Goal: Task Accomplishment & Management: Manage account settings

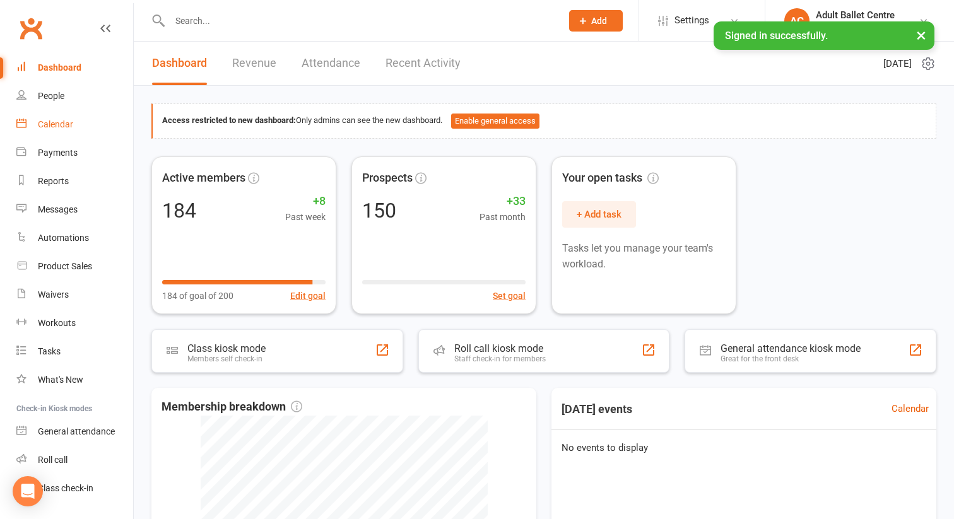
click at [61, 127] on div "Calendar" at bounding box center [55, 124] width 35 height 10
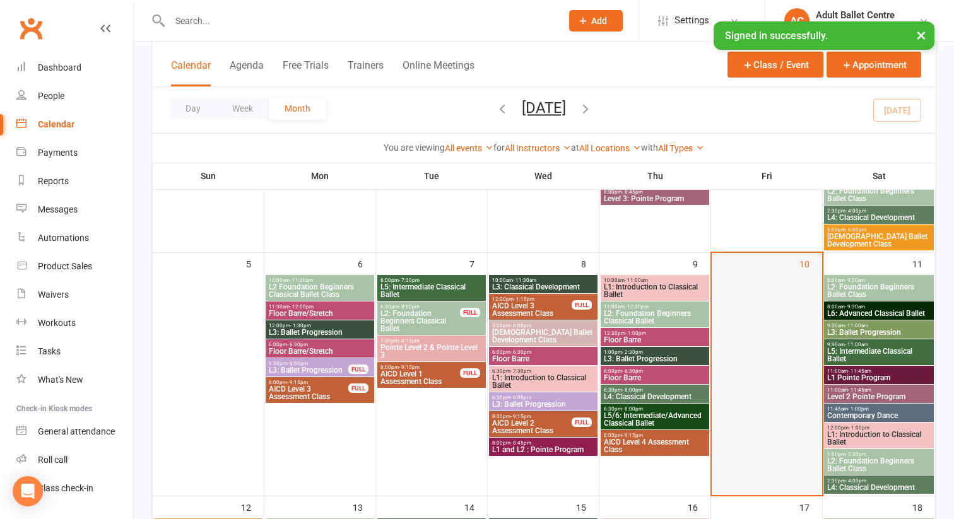
scroll to position [174, 0]
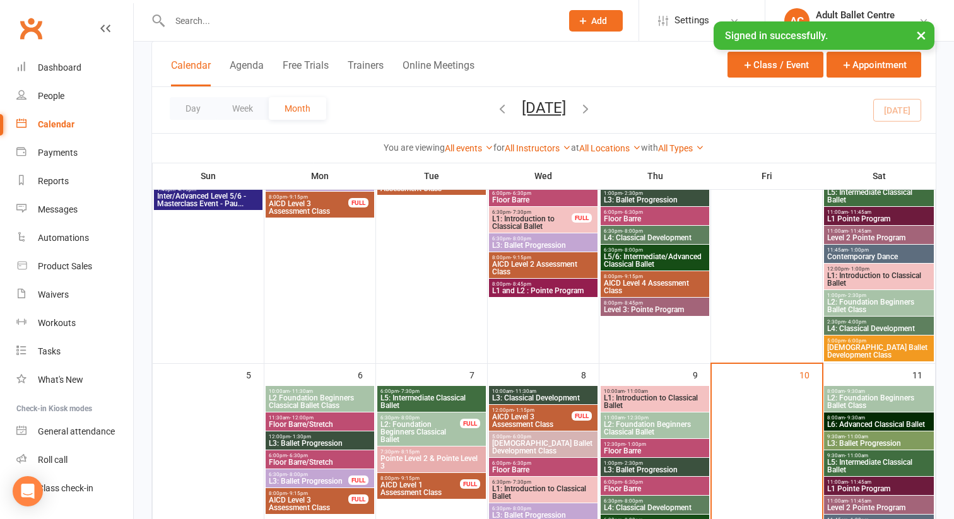
click at [855, 397] on span "L2: Foundation Beginners Ballet Class" at bounding box center [878, 401] width 105 height 15
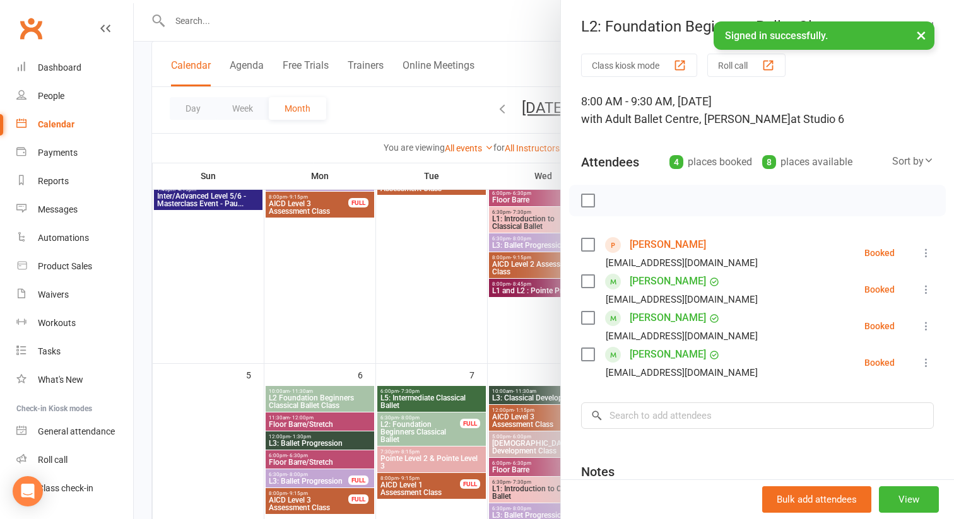
click at [522, 333] on div at bounding box center [544, 259] width 820 height 519
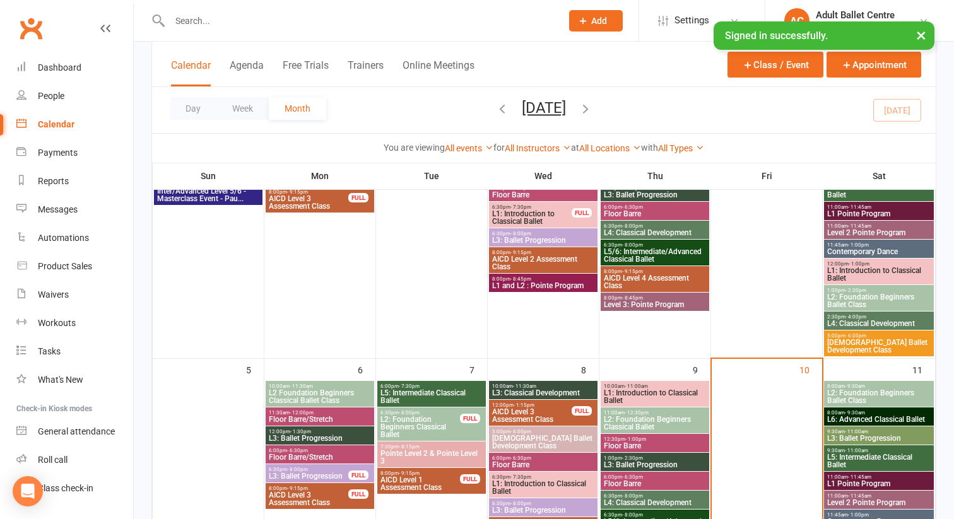
scroll to position [212, 0]
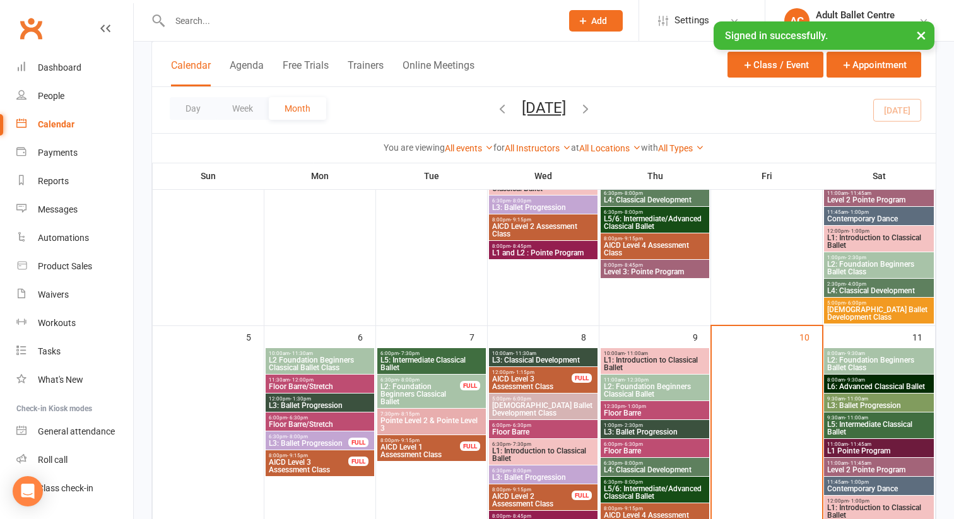
click at [867, 380] on span "8:00am - 9:30am" at bounding box center [878, 380] width 105 height 6
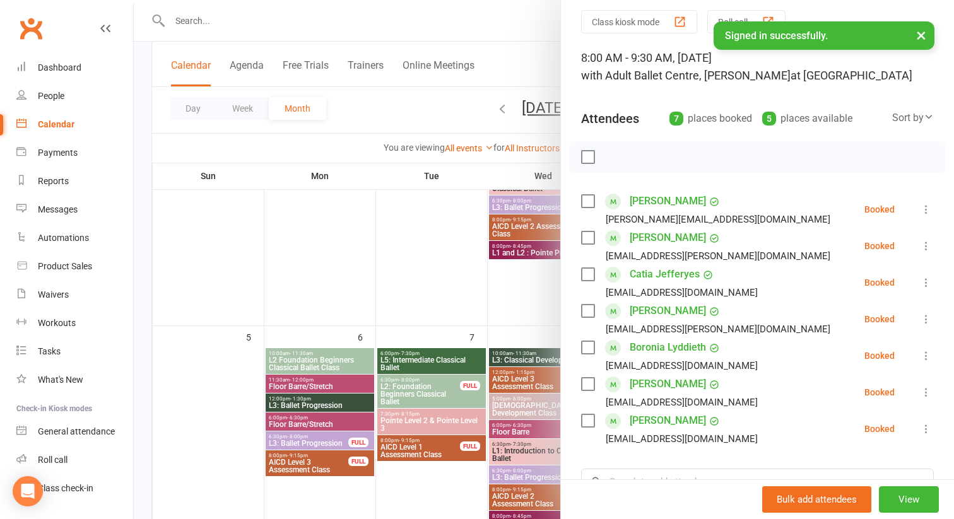
scroll to position [45, 0]
click at [535, 301] on div at bounding box center [544, 259] width 820 height 519
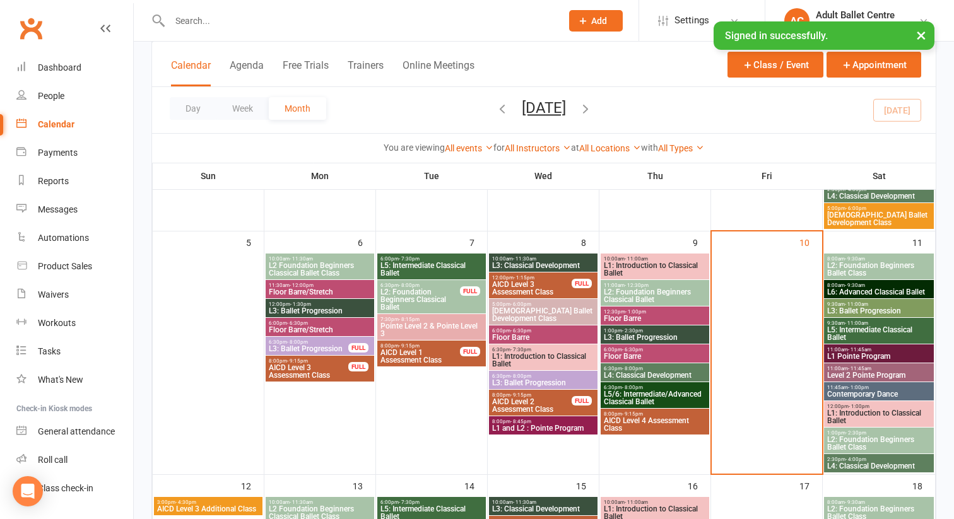
scroll to position [329, 0]
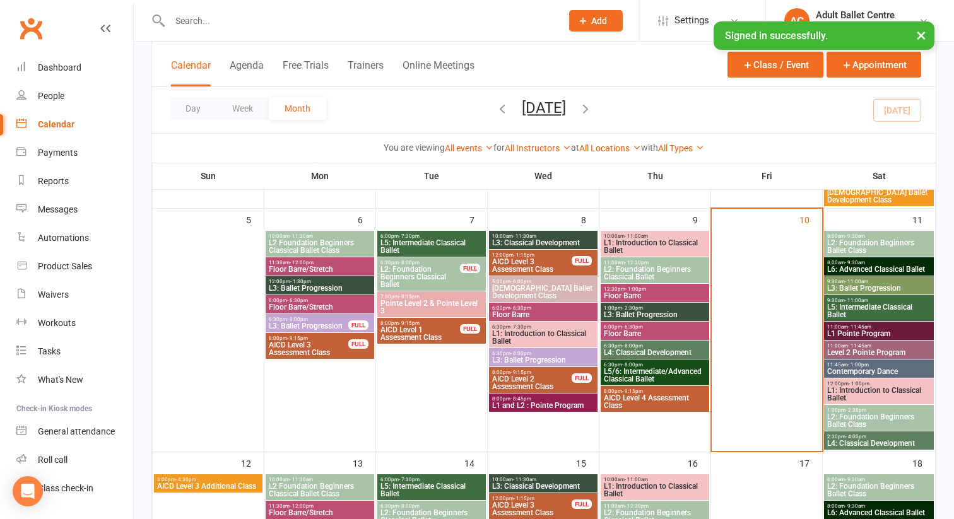
click at [872, 284] on span "L3: Ballet Progression" at bounding box center [878, 288] width 105 height 8
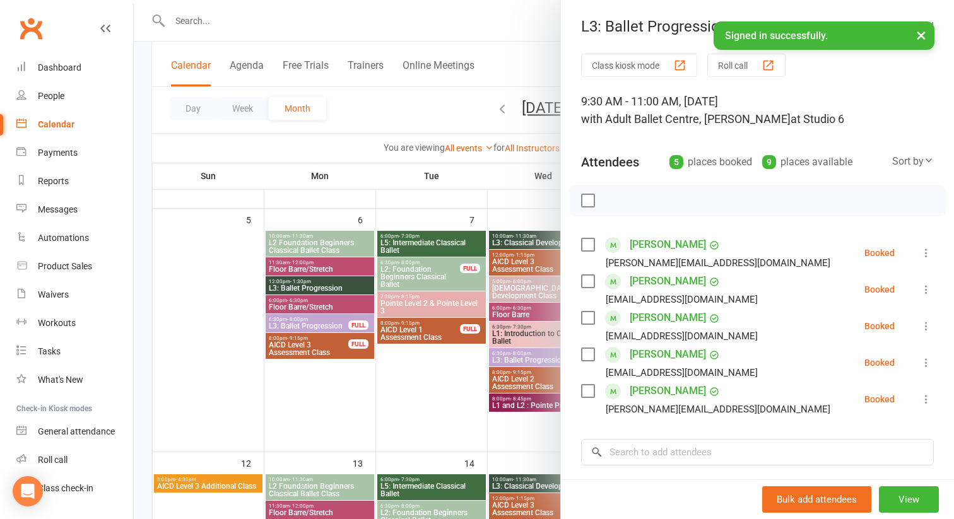
click at [517, 223] on div at bounding box center [544, 259] width 820 height 519
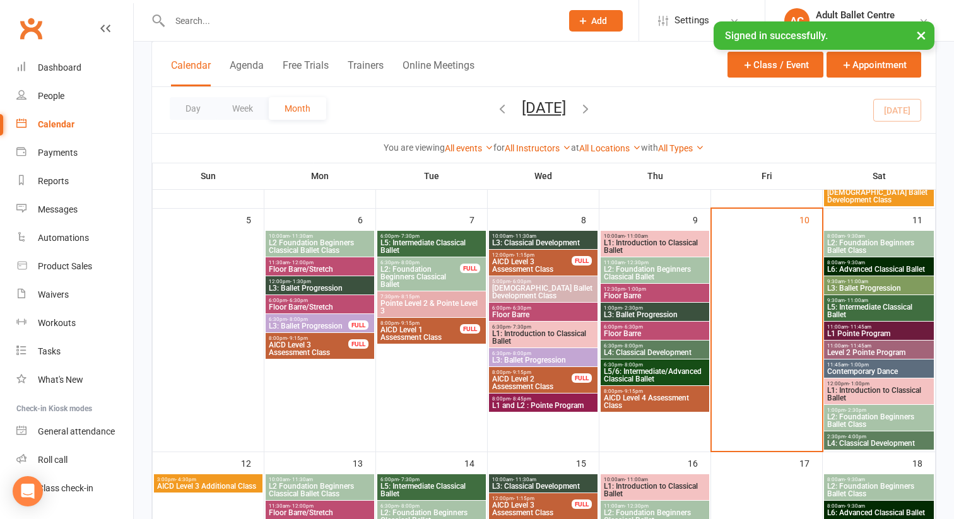
click at [882, 327] on span "11:00am - 11:45am" at bounding box center [878, 327] width 105 height 6
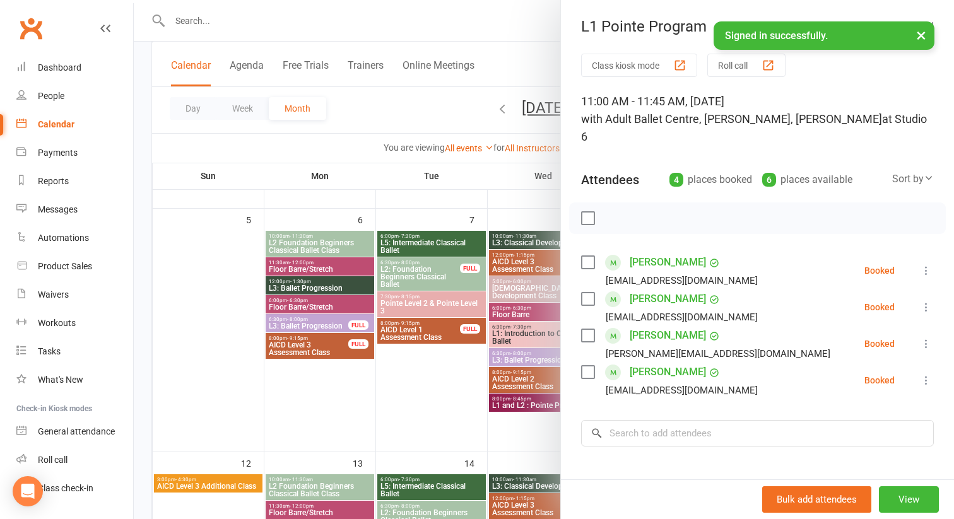
click at [518, 207] on div at bounding box center [544, 259] width 820 height 519
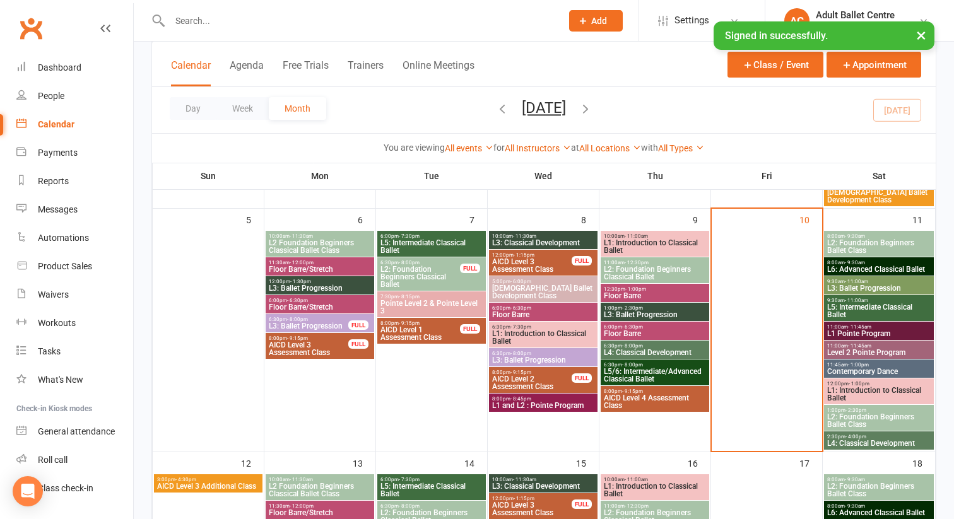
click at [842, 305] on span "L5: Intermediate Classical Ballet" at bounding box center [878, 310] width 105 height 15
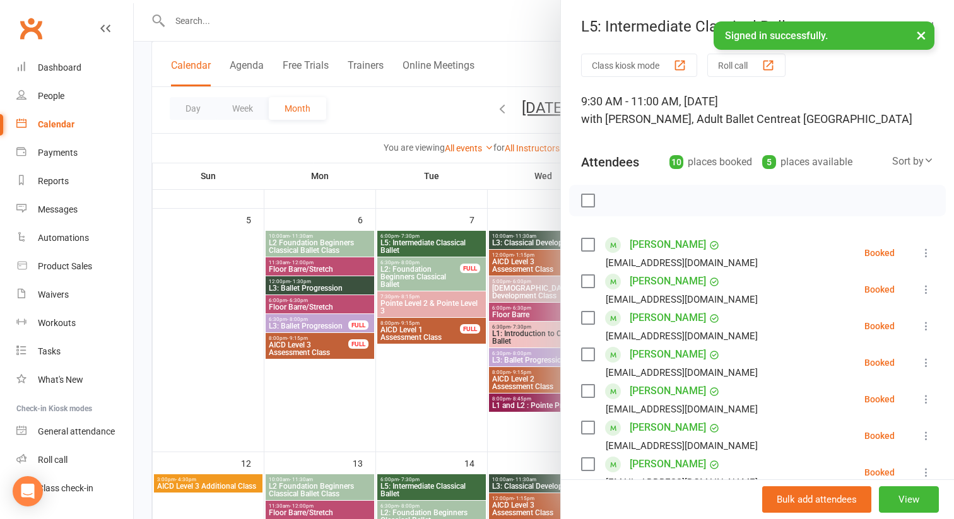
click at [517, 212] on div at bounding box center [544, 259] width 820 height 519
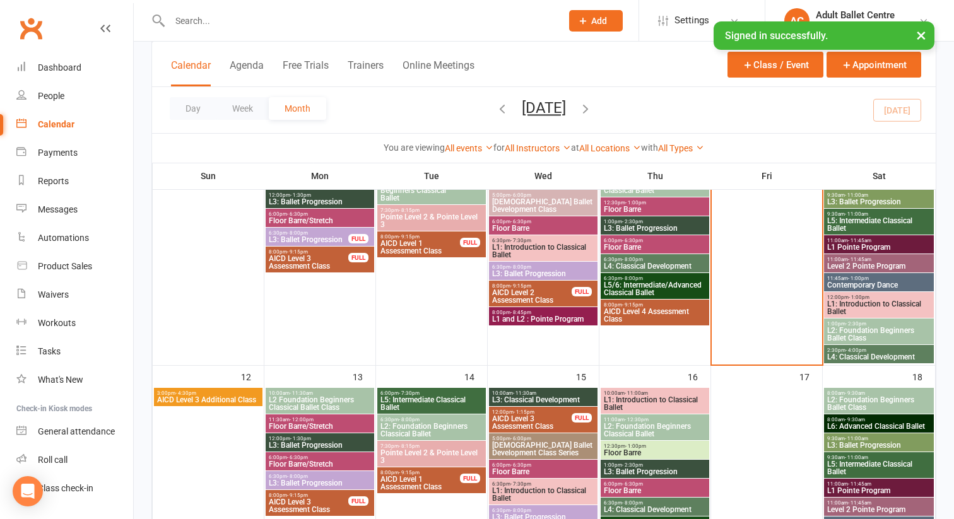
scroll to position [418, 0]
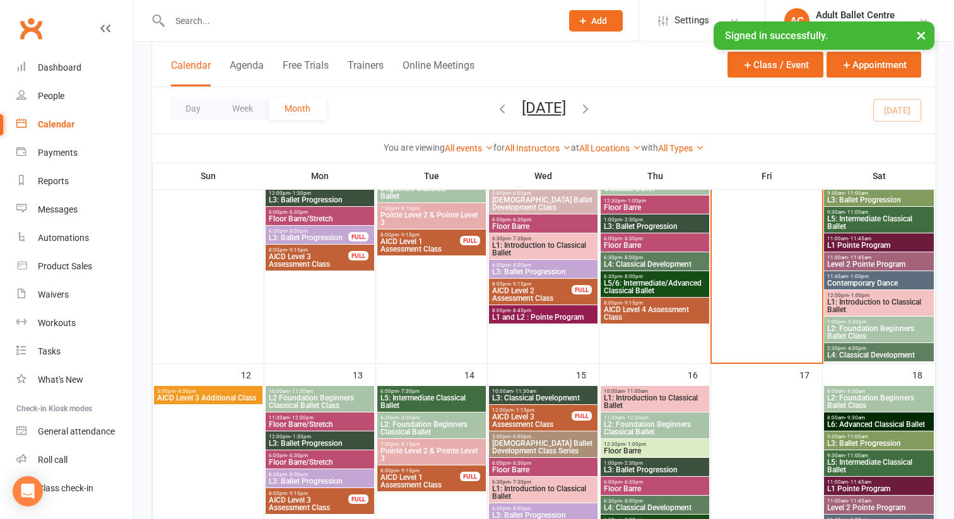
click at [872, 260] on span "Level 2 Pointe Program" at bounding box center [878, 264] width 105 height 8
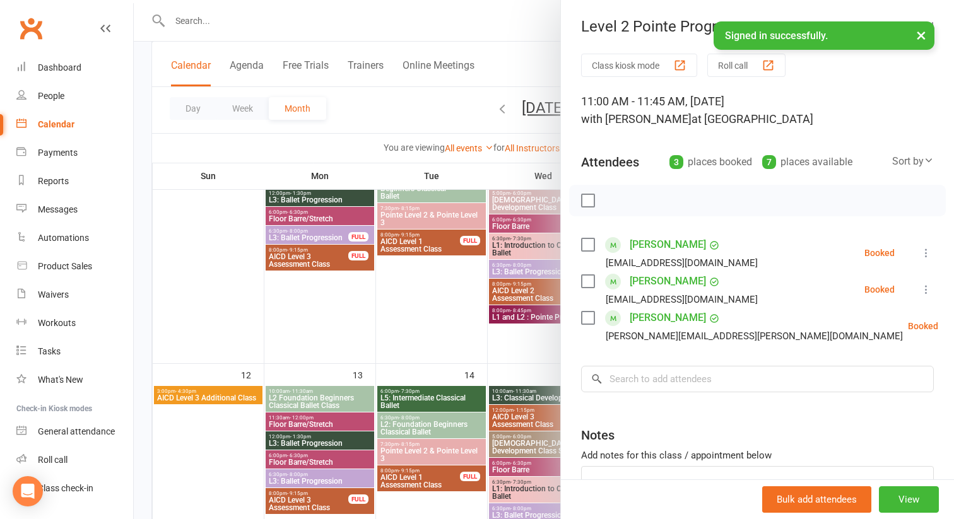
click at [448, 291] on div at bounding box center [544, 259] width 820 height 519
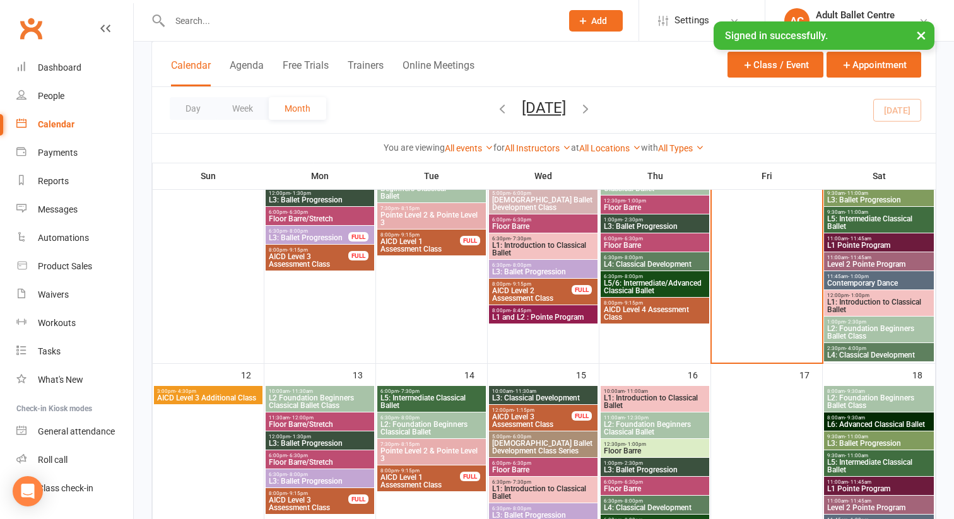
click at [875, 301] on span "L1: Introduction to Classical Ballet" at bounding box center [878, 305] width 105 height 15
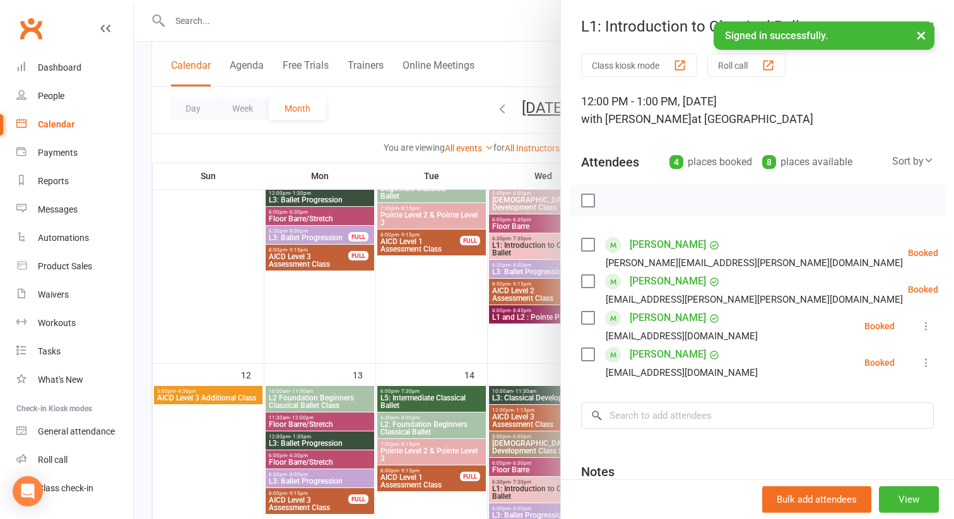
click at [531, 343] on div at bounding box center [544, 259] width 820 height 519
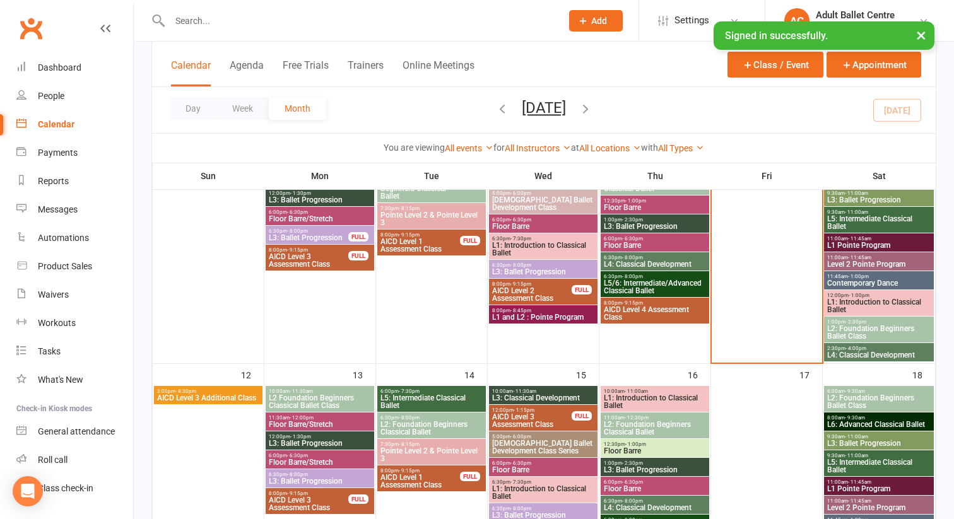
click at [899, 325] on span "L2: Foundation Beginners Ballet Class" at bounding box center [878, 332] width 105 height 15
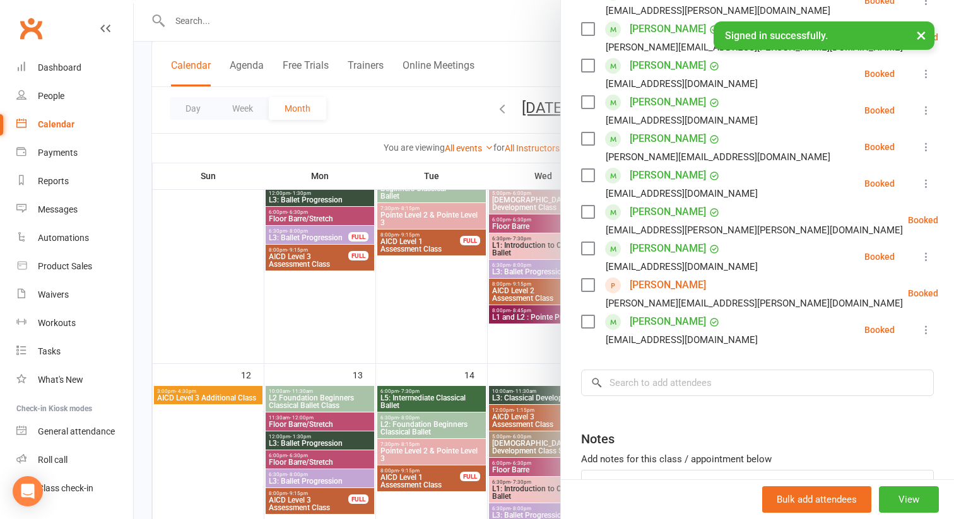
scroll to position [256, 0]
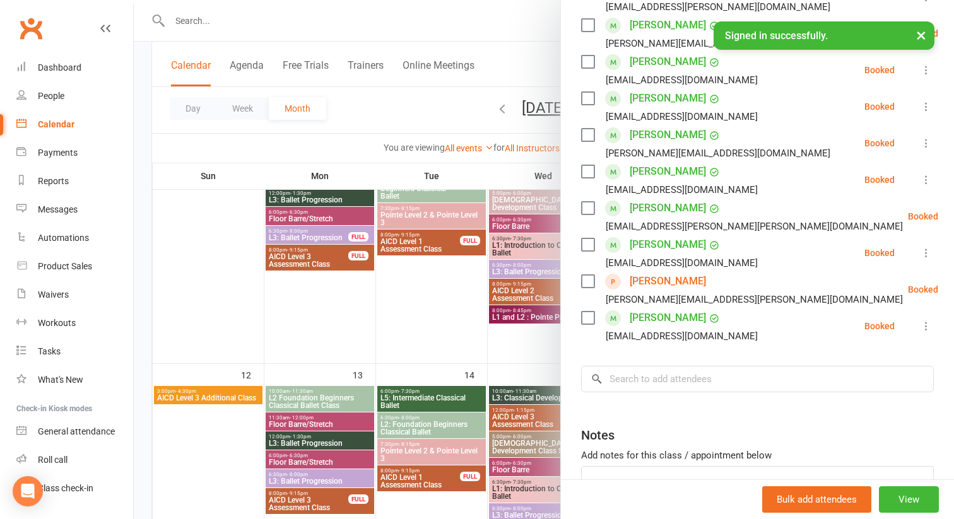
click at [539, 342] on div at bounding box center [544, 259] width 820 height 519
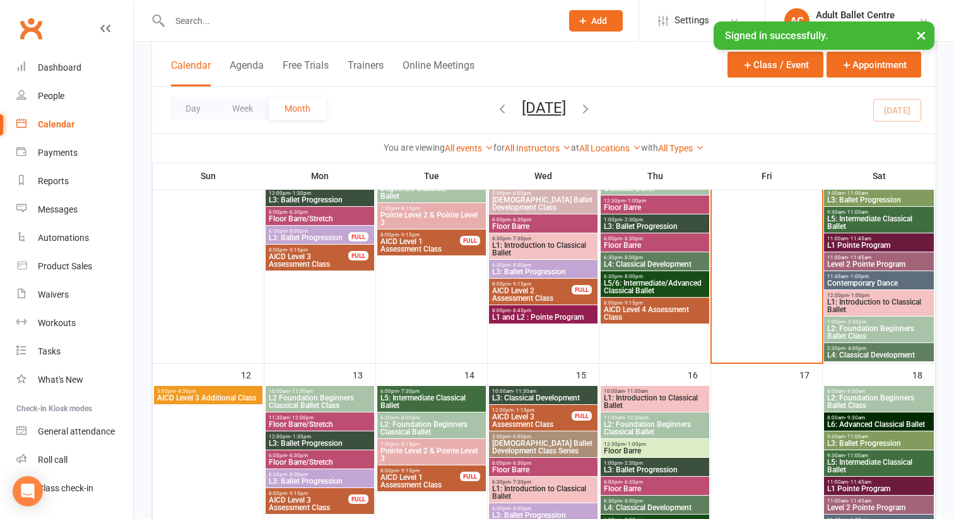
click at [863, 327] on span "L2: Foundation Beginners Ballet Class" at bounding box center [878, 332] width 105 height 15
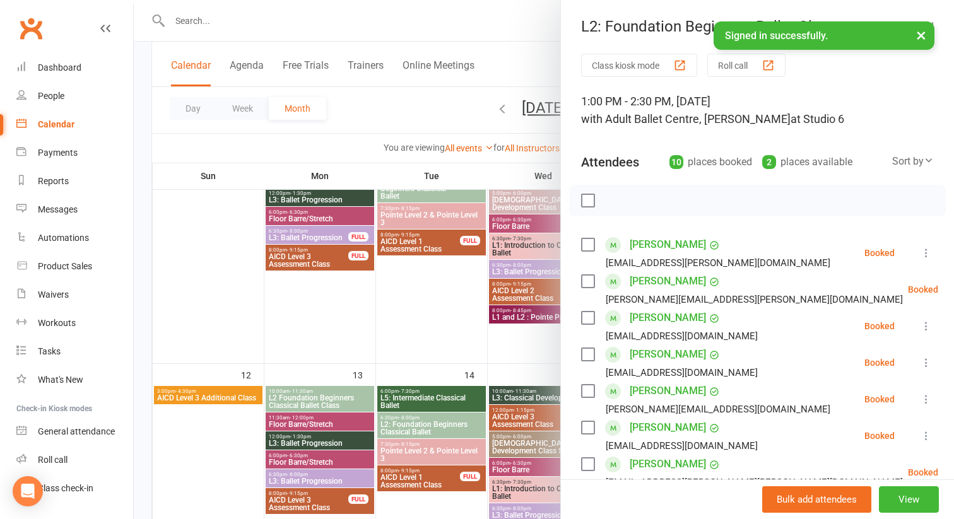
click at [504, 343] on div at bounding box center [544, 259] width 820 height 519
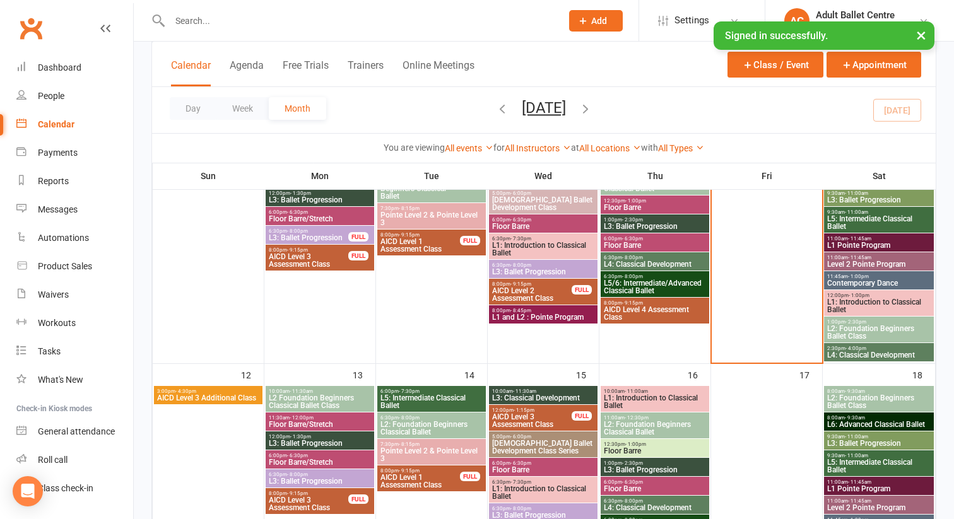
click at [833, 351] on span "L4: Classical Development" at bounding box center [878, 355] width 105 height 8
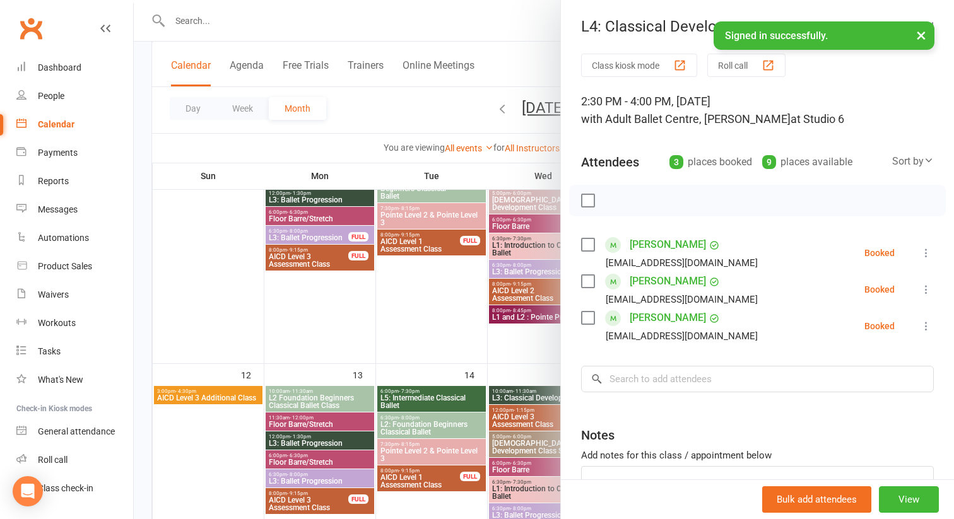
click at [532, 344] on div at bounding box center [544, 259] width 820 height 519
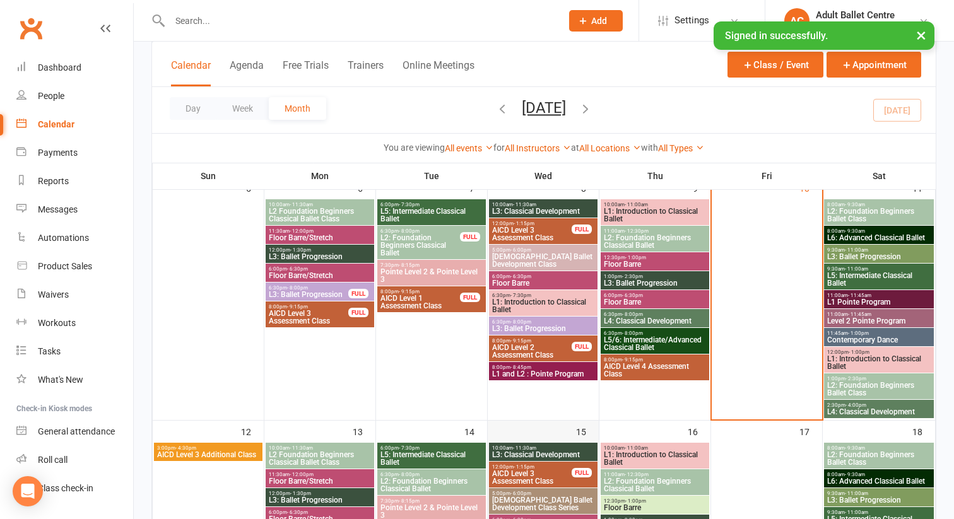
scroll to position [359, 0]
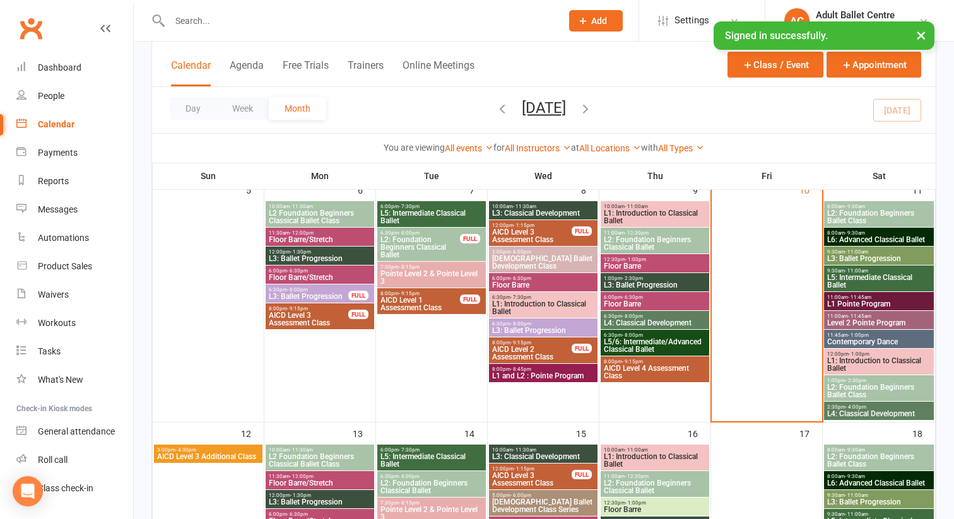
click at [619, 365] on span "AICD Level 4 Assessment Class" at bounding box center [654, 372] width 103 height 15
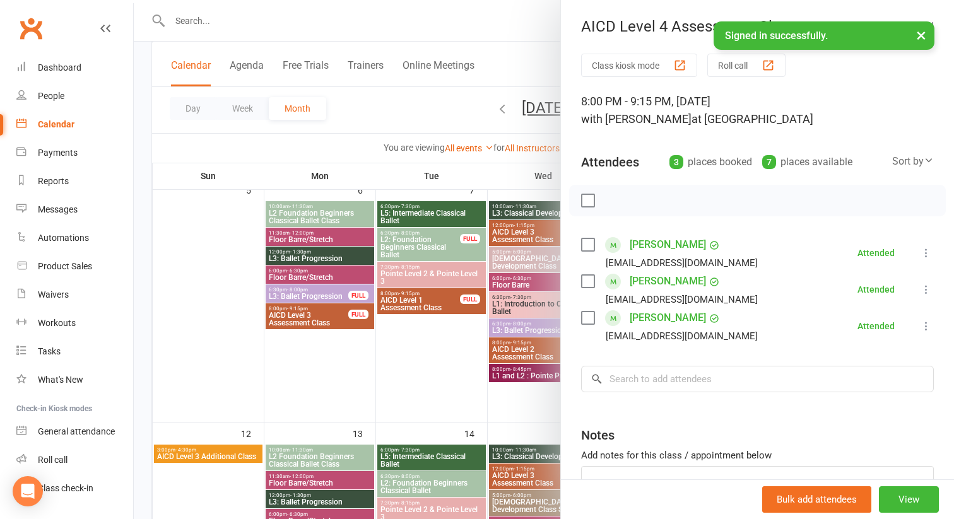
click at [529, 389] on div at bounding box center [544, 259] width 820 height 519
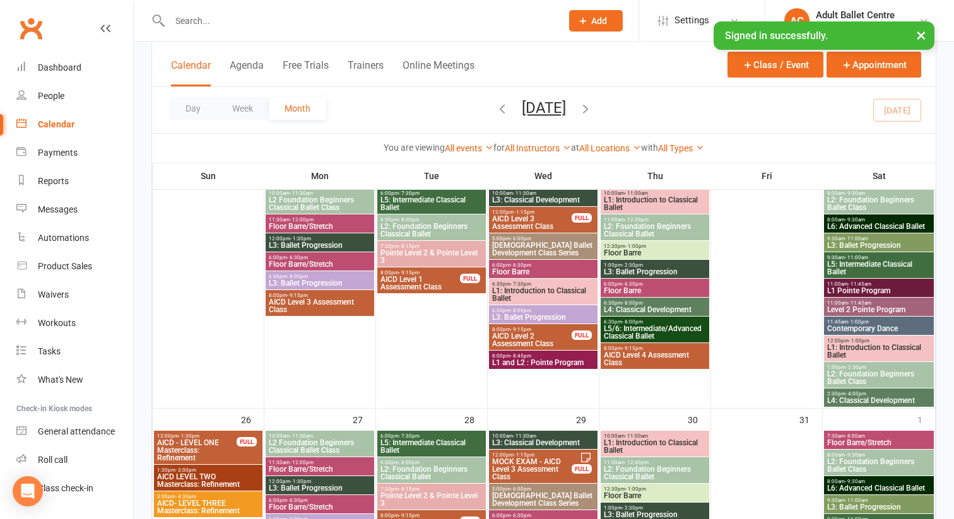
scroll to position [860, 0]
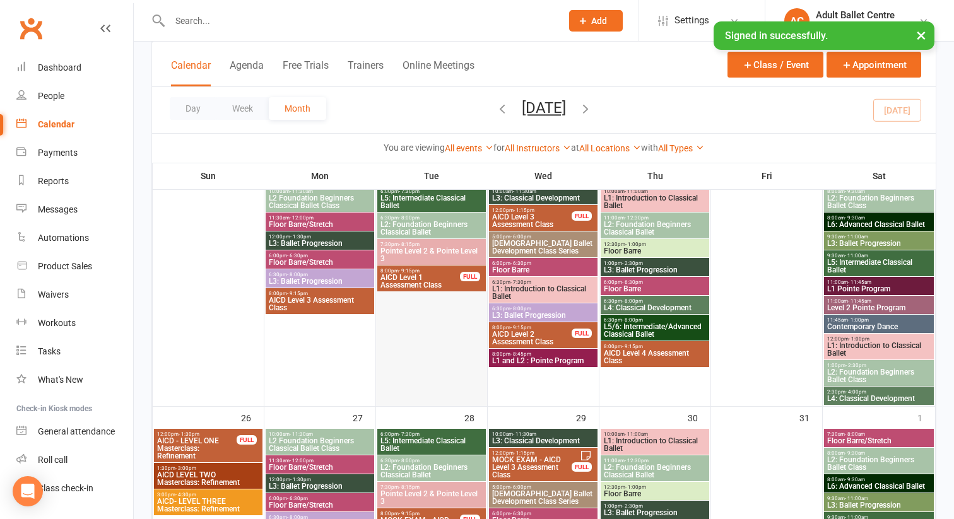
click at [435, 298] on div at bounding box center [431, 295] width 108 height 219
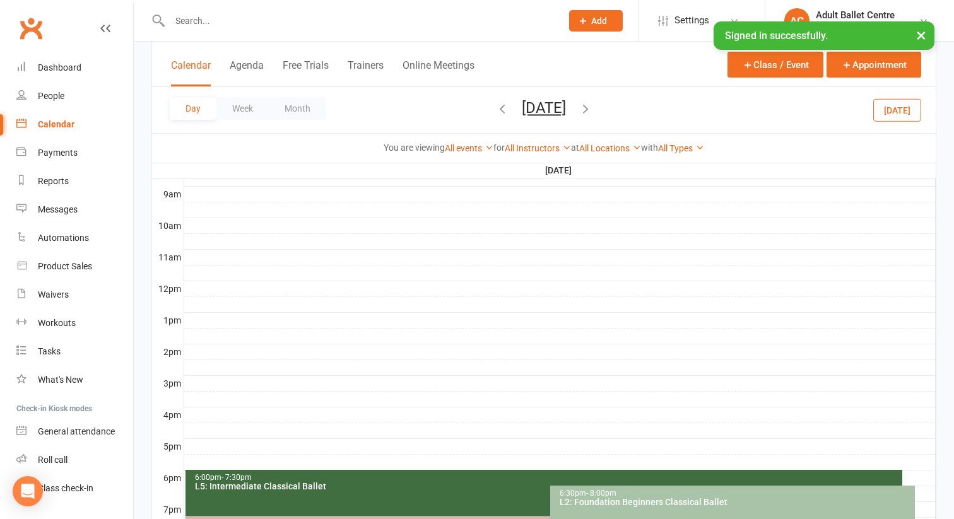
scroll to position [358, 0]
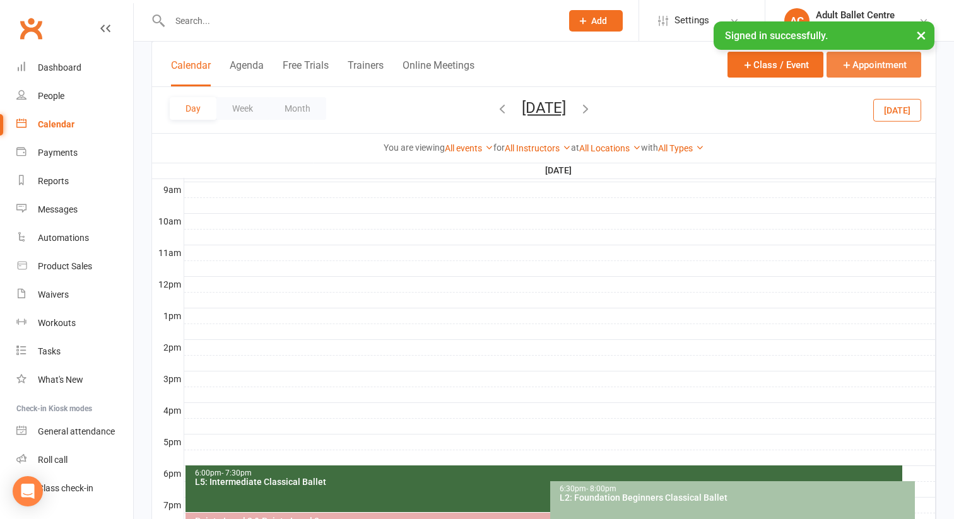
click at [855, 64] on button "Appointment" at bounding box center [873, 65] width 95 height 26
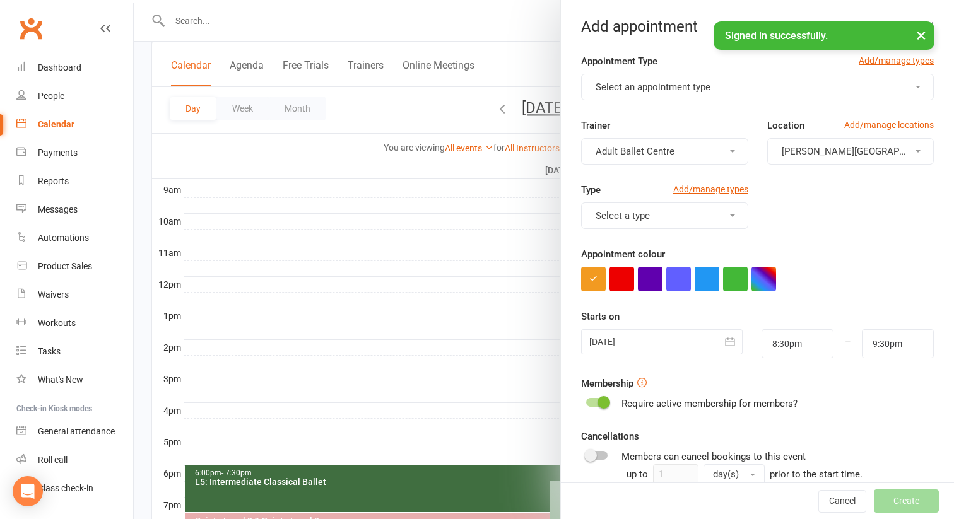
click at [600, 90] on span "Select an appointment type" at bounding box center [652, 86] width 115 height 11
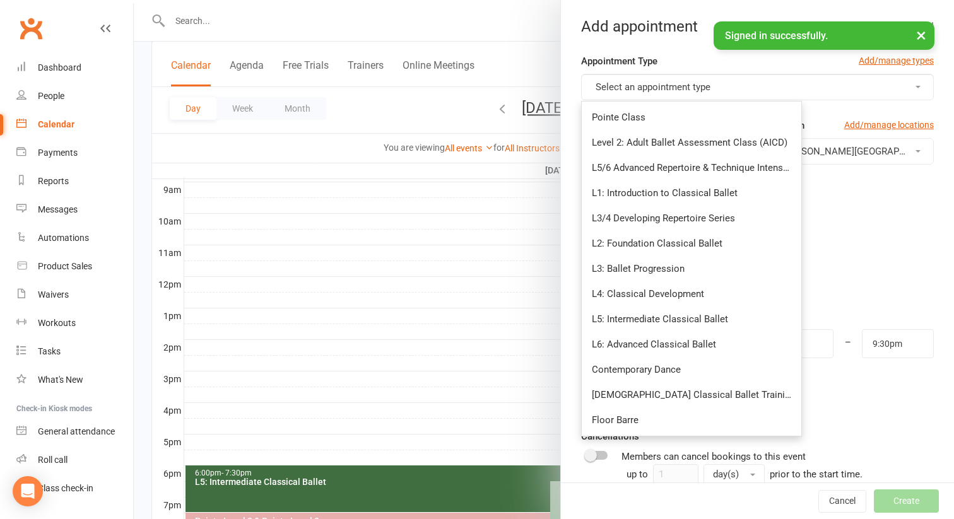
click at [513, 362] on div at bounding box center [544, 259] width 820 height 519
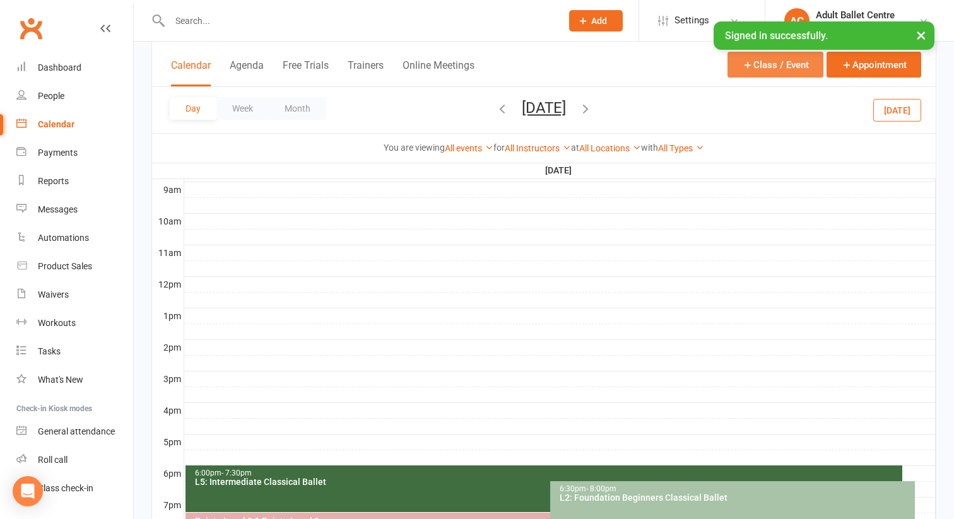
click at [755, 63] on button "Class / Event" at bounding box center [775, 65] width 96 height 26
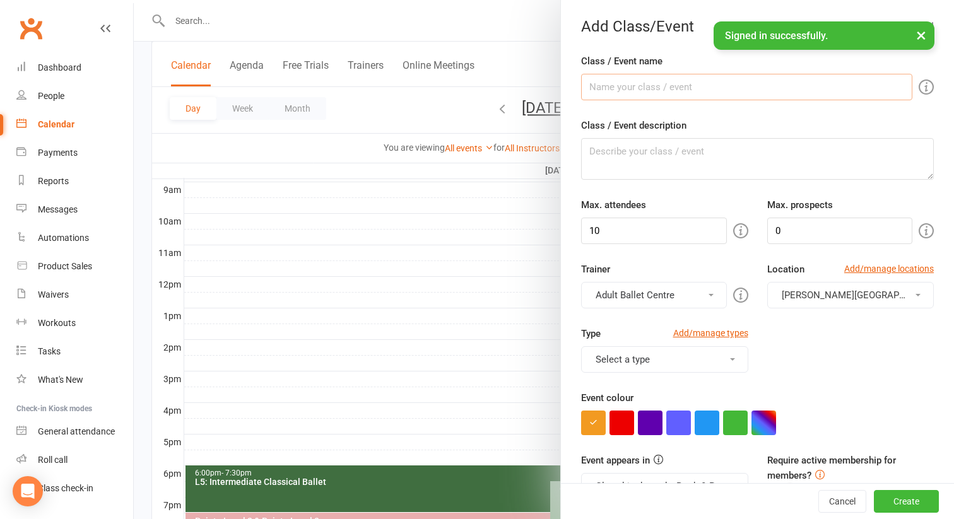
click at [652, 91] on input "Class / Event name" at bounding box center [746, 87] width 331 height 26
type input "Workshop AICD Level 4"
click at [604, 152] on textarea "Class / Event description" at bounding box center [757, 159] width 353 height 42
type textarea "Masterclass for AICD Level 4 Participants - Pre Assessment"
click at [636, 227] on input "10" at bounding box center [654, 231] width 146 height 26
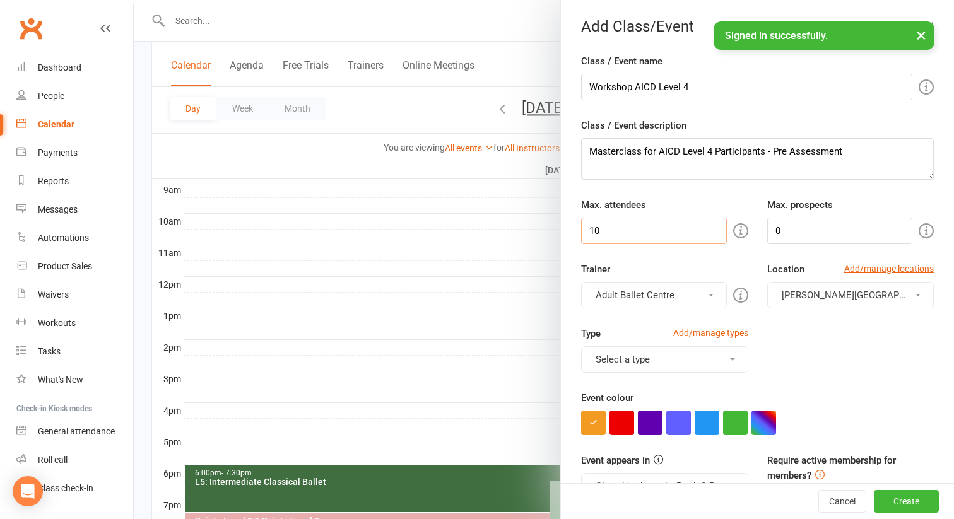
type input "1"
type input "3"
click at [641, 300] on button "Adult Ballet Centre" at bounding box center [654, 295] width 146 height 26
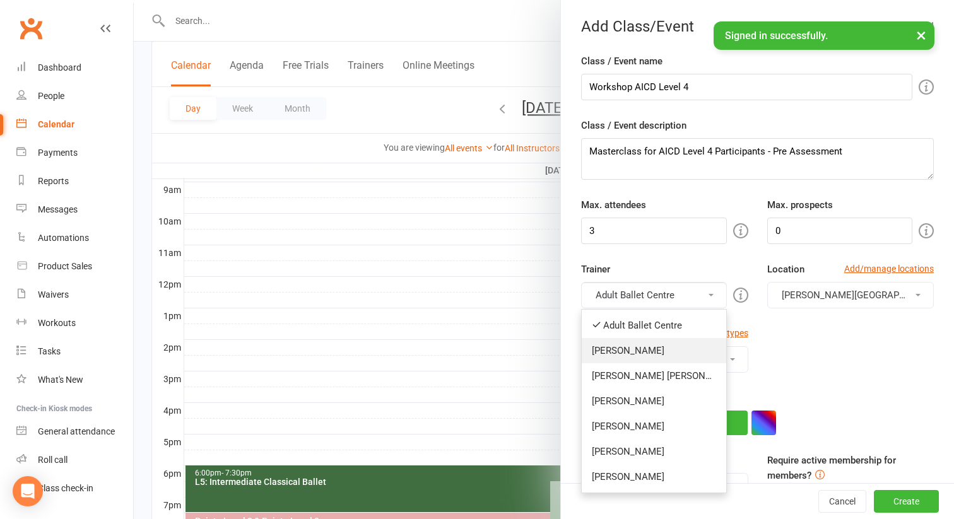
click at [631, 348] on link "[PERSON_NAME]" at bounding box center [654, 350] width 144 height 25
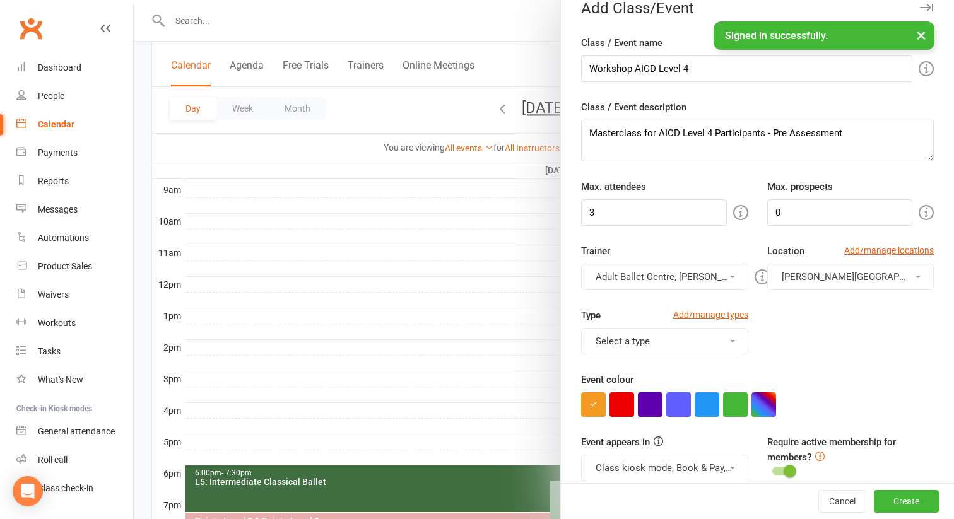
scroll to position [24, 0]
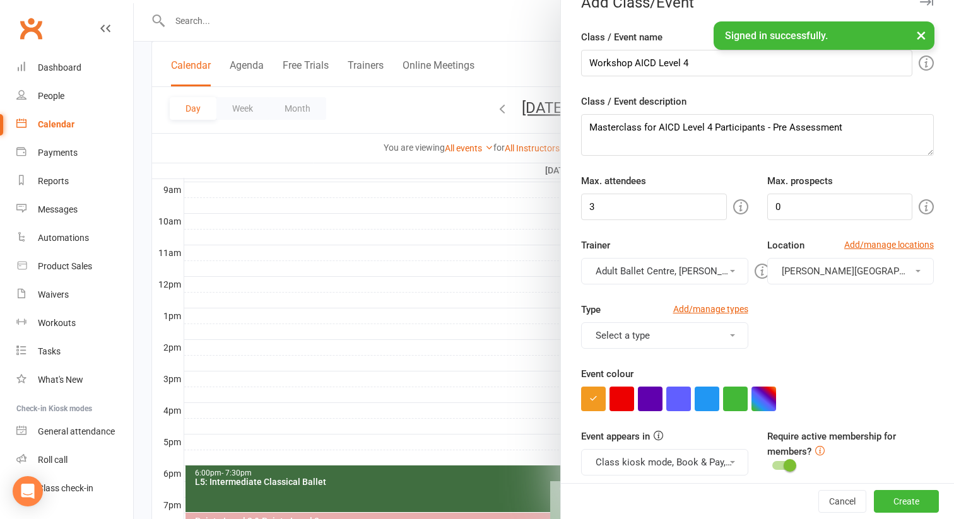
click at [849, 268] on span "[PERSON_NAME][GEOGRAPHIC_DATA]" at bounding box center [862, 271] width 163 height 11
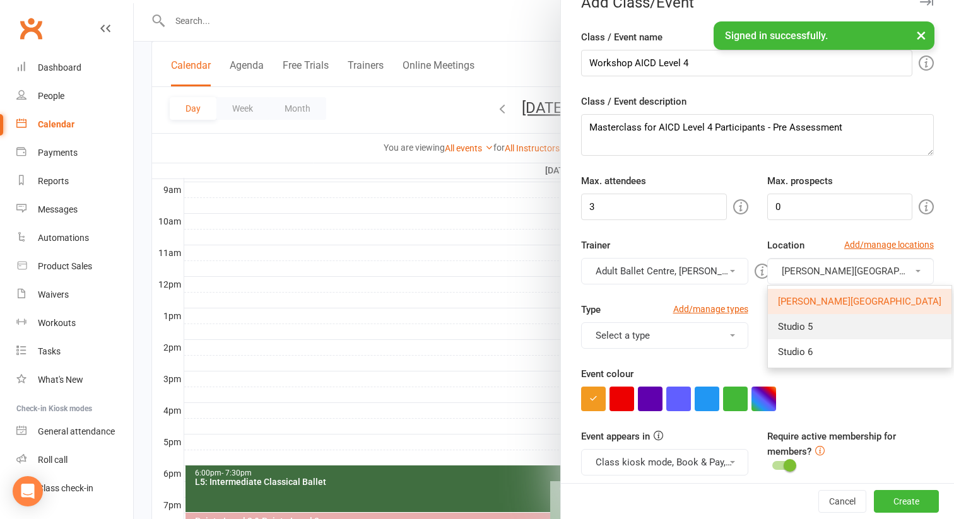
click at [830, 329] on link "Studio 5" at bounding box center [860, 326] width 184 height 25
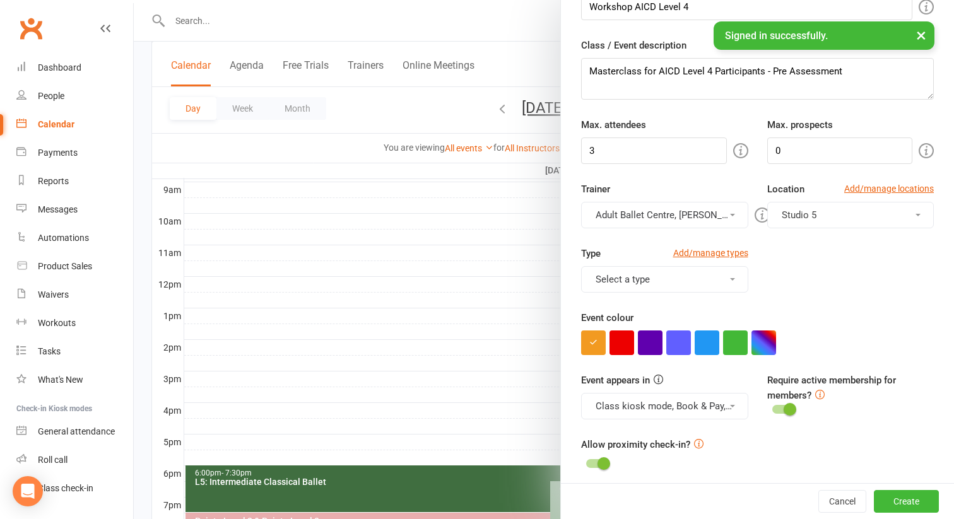
scroll to position [84, 0]
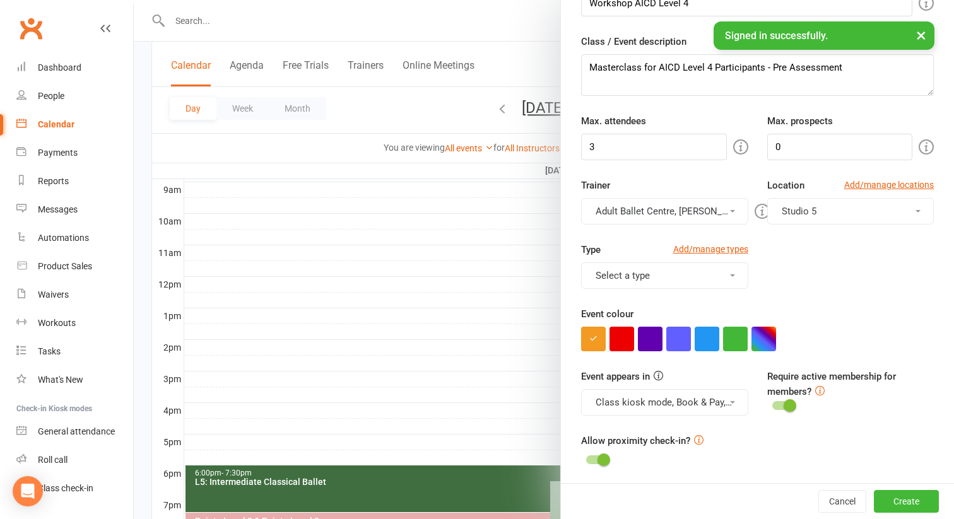
click at [707, 269] on button "Select a type" at bounding box center [664, 275] width 167 height 26
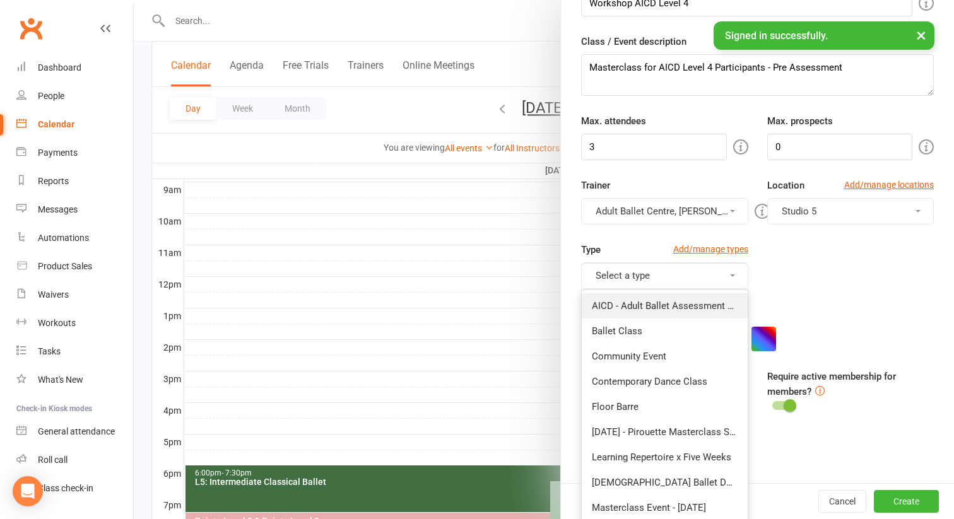
click at [691, 304] on link "AICD - Adult Ballet Assessment Classes" at bounding box center [665, 305] width 166 height 25
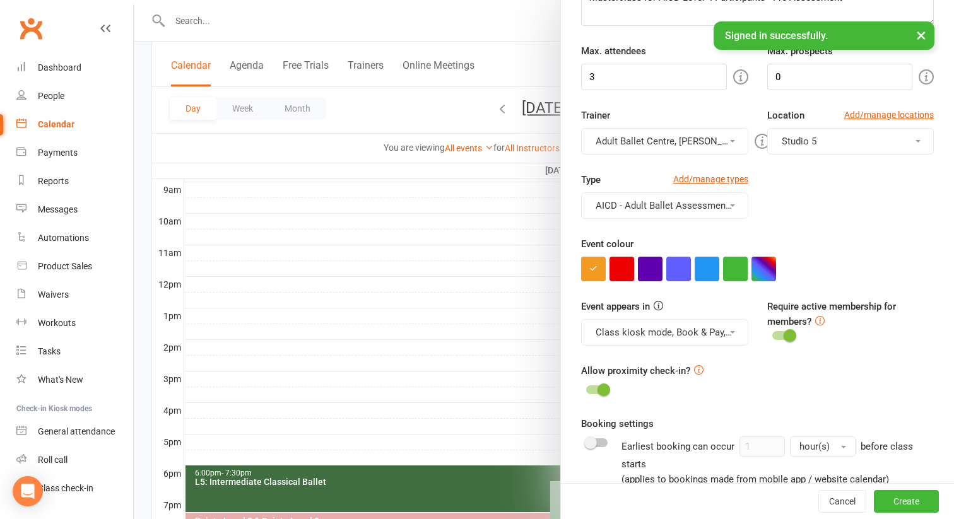
scroll to position [168, 0]
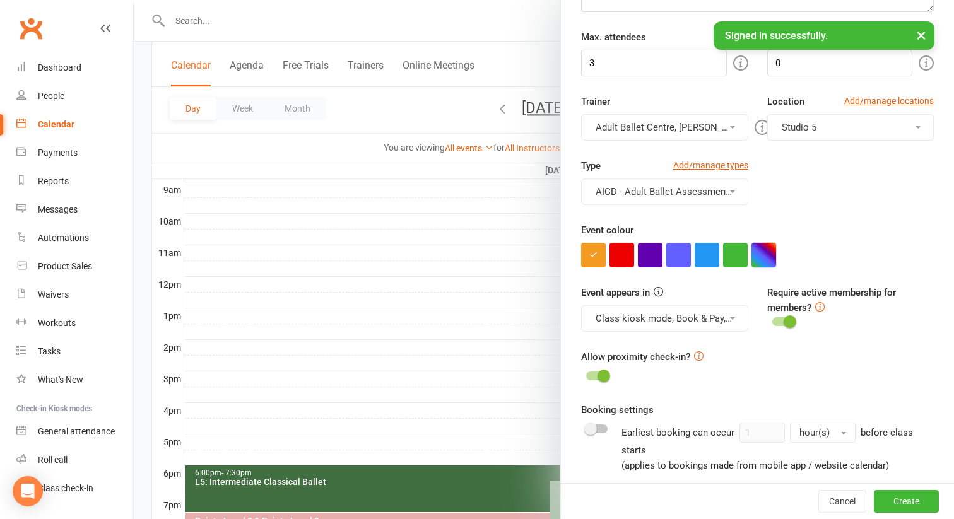
click at [759, 253] on button "button" at bounding box center [763, 255] width 25 height 25
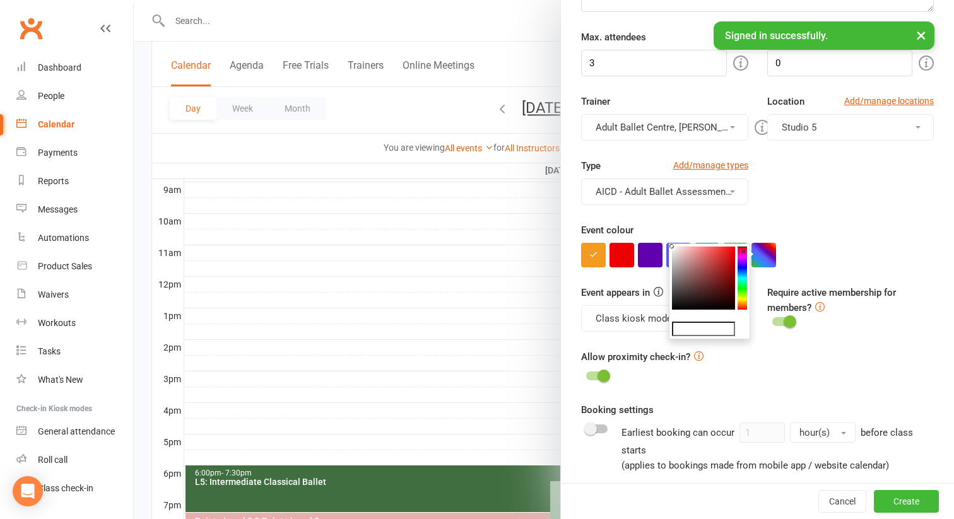
click at [680, 253] on colorpicker-saturation at bounding box center [703, 278] width 63 height 63
type input "#e3c5c5"
click at [680, 253] on icon at bounding box center [679, 253] width 4 height 4
click at [802, 203] on div "Type Add/manage types AICD - Adult Ballet Assessment Classes AICD - Adult Balle…" at bounding box center [756, 190] width 371 height 64
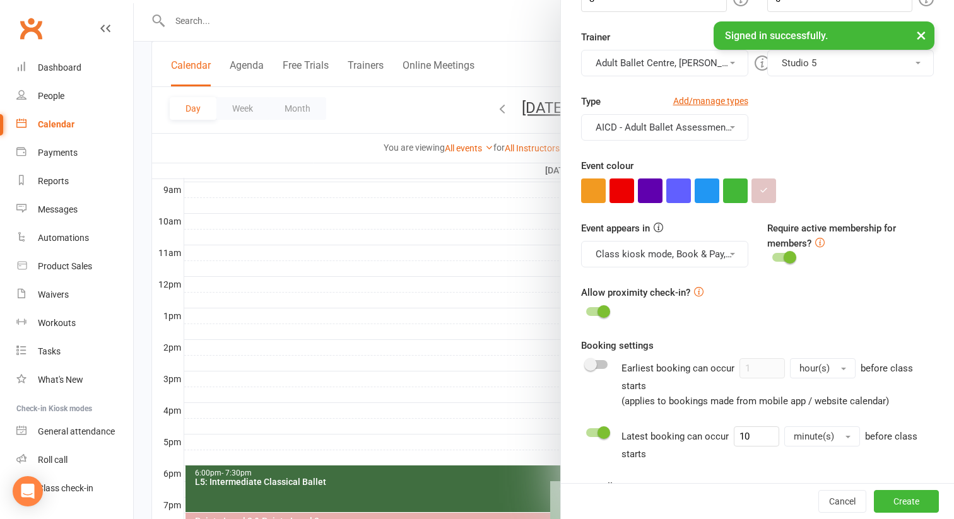
scroll to position [238, 0]
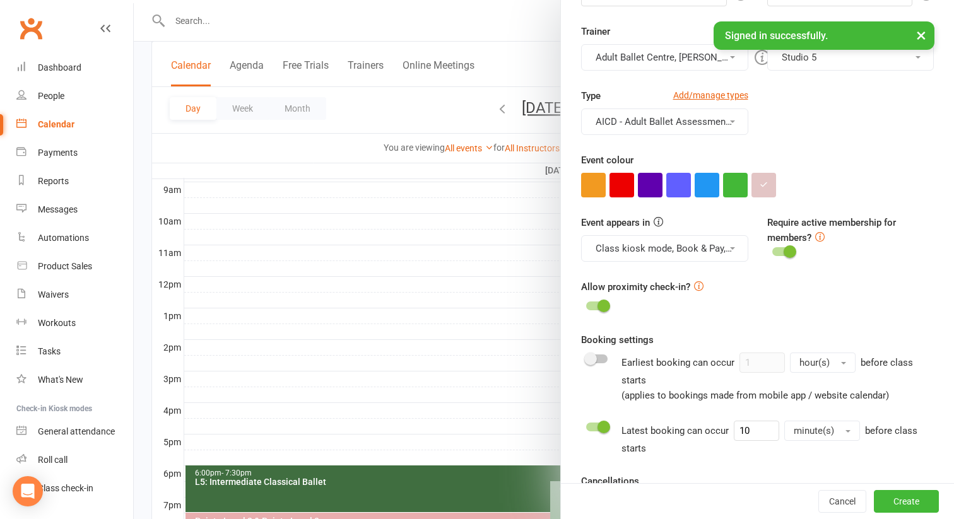
click at [713, 249] on button "Class kiosk mode, Book & Pay, Roll call, Clubworx website calendar and Mobile a…" at bounding box center [664, 248] width 167 height 26
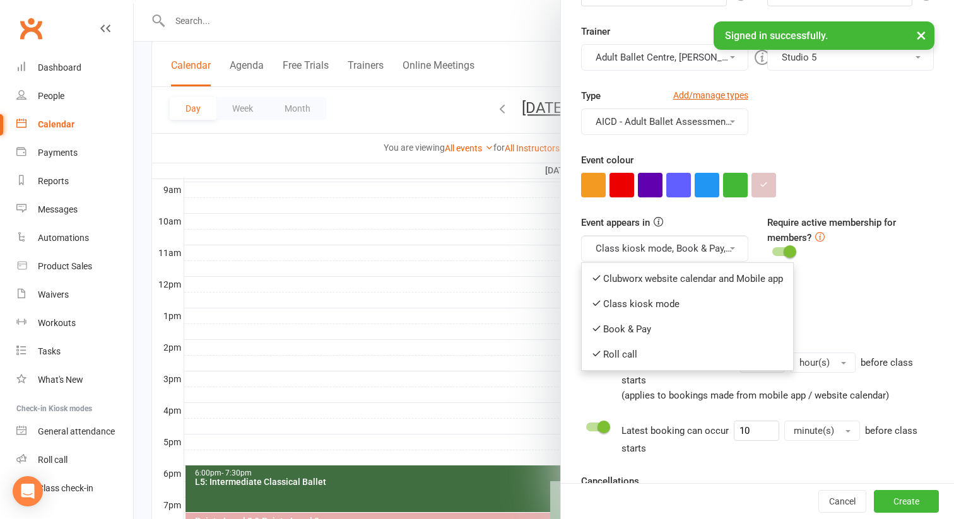
click at [863, 301] on div "Allow proximity check-in?" at bounding box center [757, 296] width 353 height 35
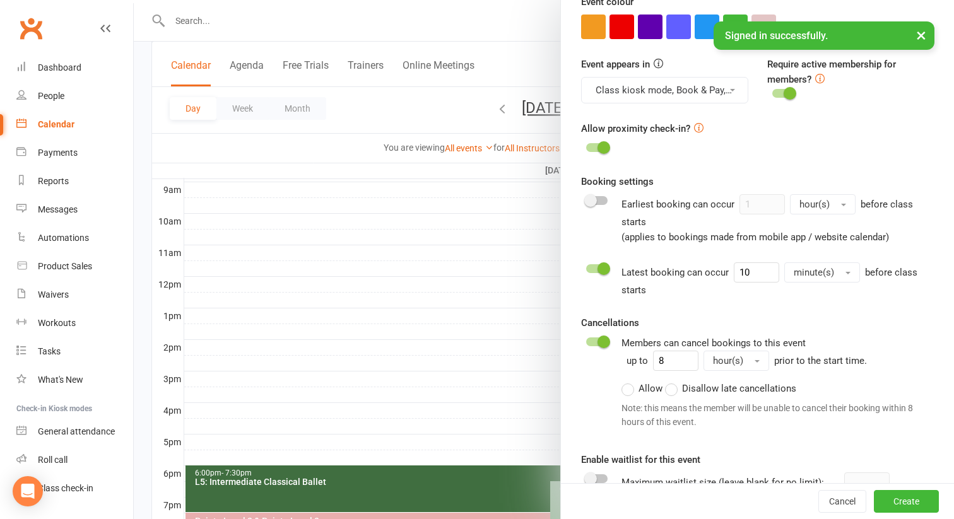
scroll to position [398, 0]
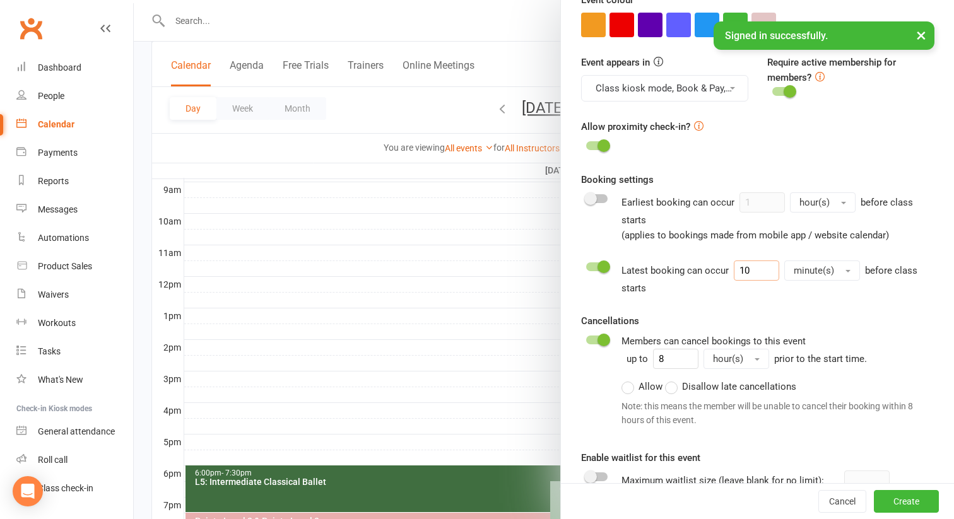
click at [751, 269] on input "10" at bounding box center [756, 270] width 45 height 20
type input "1"
type input "48"
click at [758, 296] on div "Booking settings Earliest booking can occur 1 hour(s) before class starts (appl…" at bounding box center [757, 302] width 353 height 260
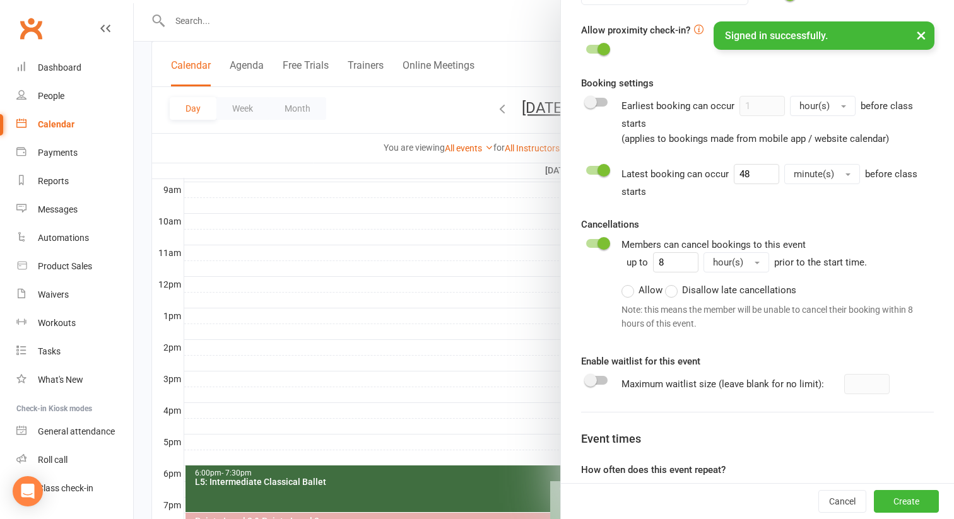
scroll to position [602, 0]
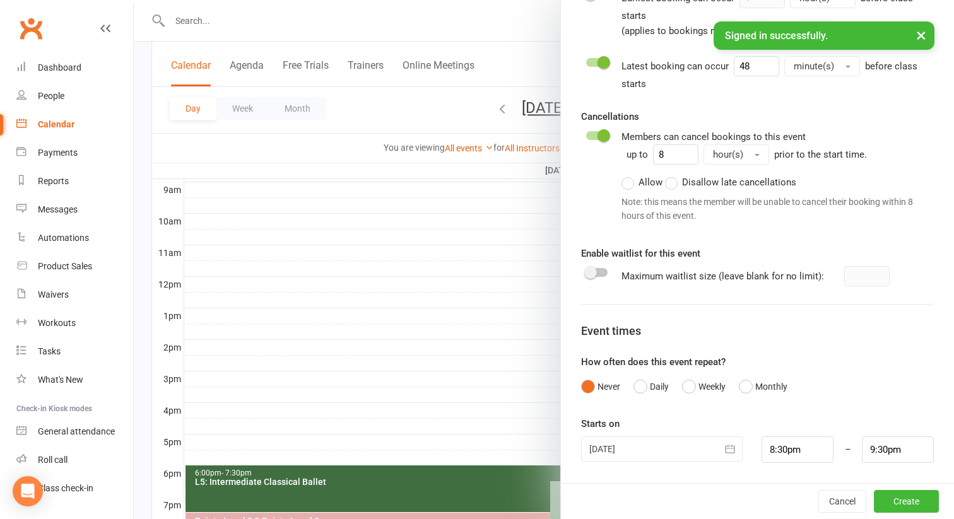
click at [674, 178] on label "Disallow late cancellations" at bounding box center [730, 182] width 131 height 15
click at [673, 175] on input "Disallow late cancellations" at bounding box center [669, 175] width 8 height 0
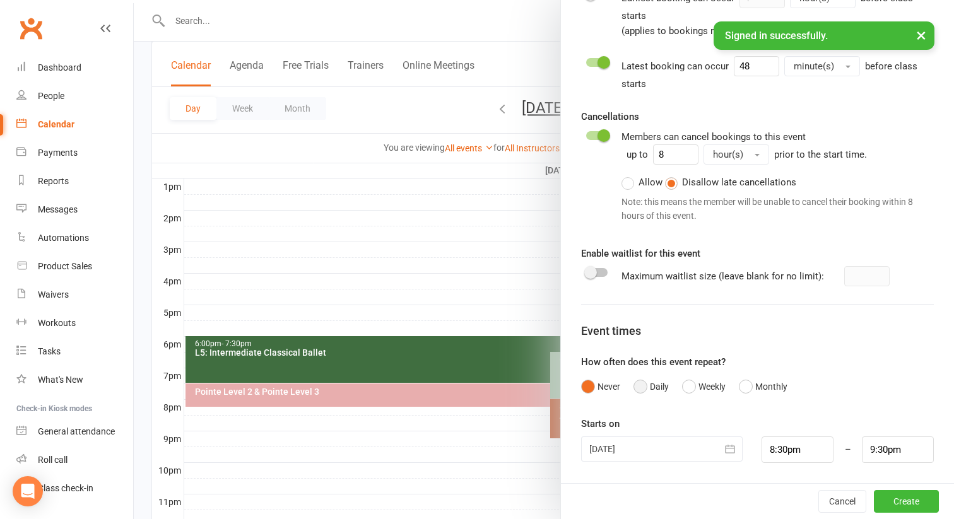
scroll to position [530, 0]
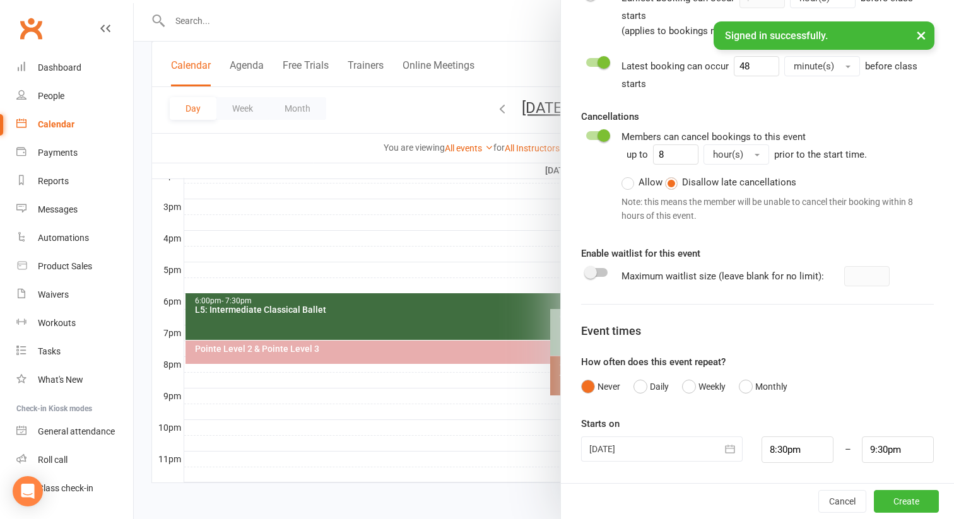
click at [727, 447] on icon "button" at bounding box center [729, 449] width 13 height 13
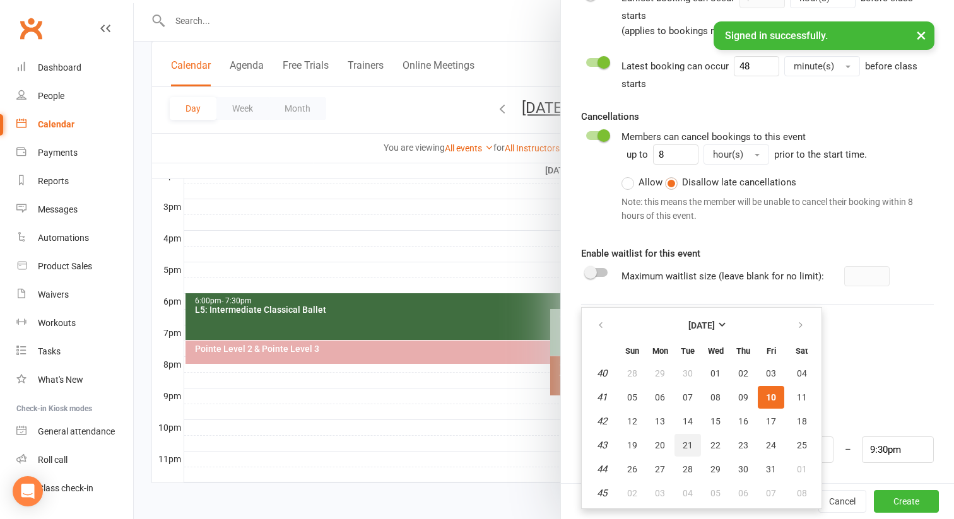
click at [689, 447] on span "21" at bounding box center [687, 445] width 10 height 10
type input "[DATE]"
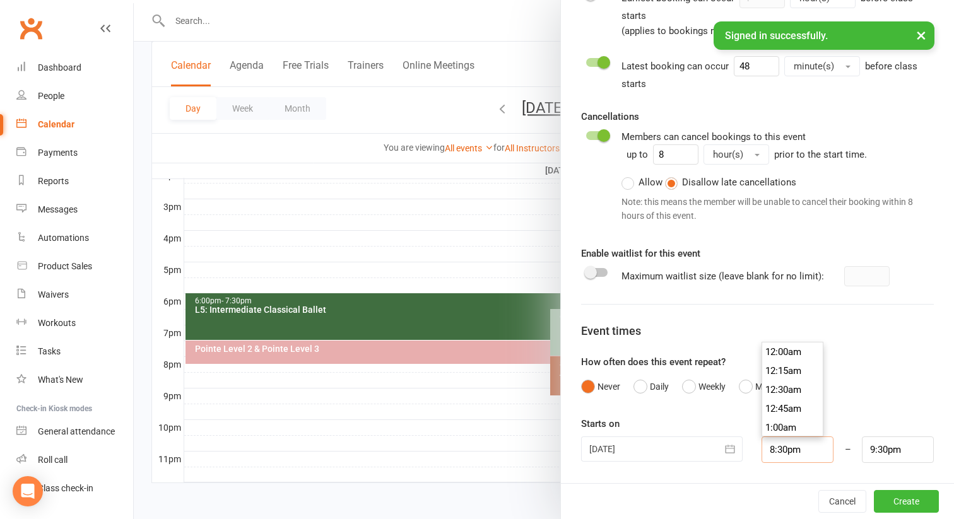
click at [781, 450] on input "8:30pm" at bounding box center [797, 449] width 72 height 26
type input "4:30pm"
click at [795, 351] on li "4:30pm" at bounding box center [792, 357] width 61 height 19
click at [891, 449] on input "5:30pm" at bounding box center [898, 449] width 72 height 26
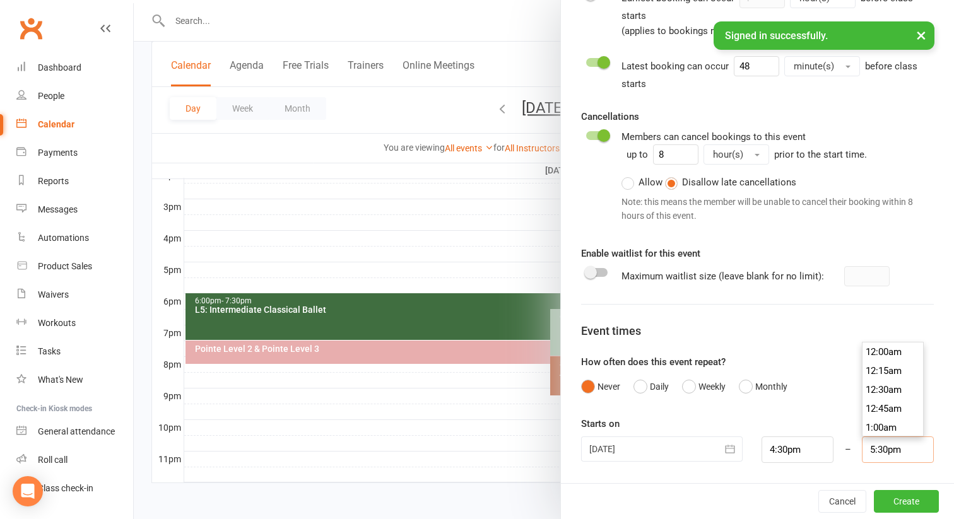
scroll to position [1306, 0]
type input "5:45pm"
click at [889, 391] on li "5:45pm" at bounding box center [892, 389] width 61 height 19
click at [896, 500] on button "Create" at bounding box center [906, 501] width 65 height 23
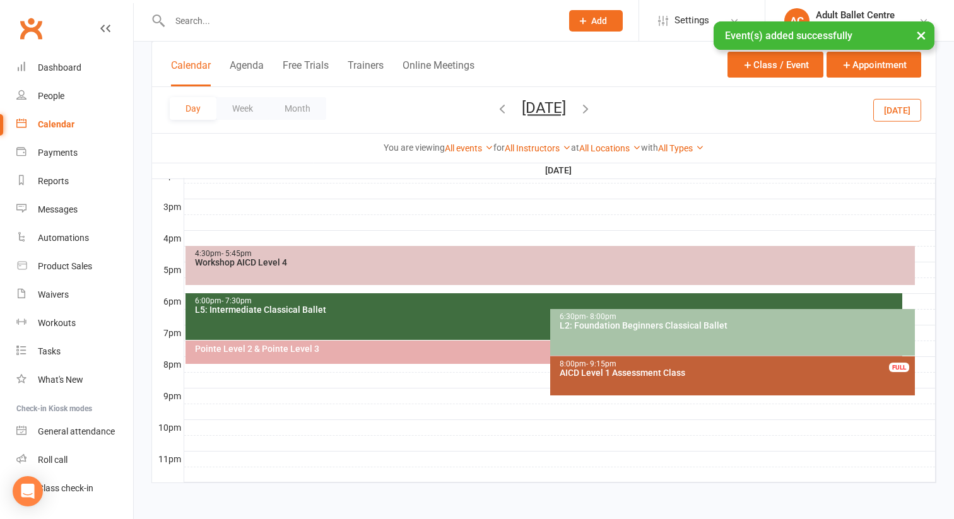
click at [458, 261] on div "Workshop AICD Level 4" at bounding box center [553, 262] width 718 height 9
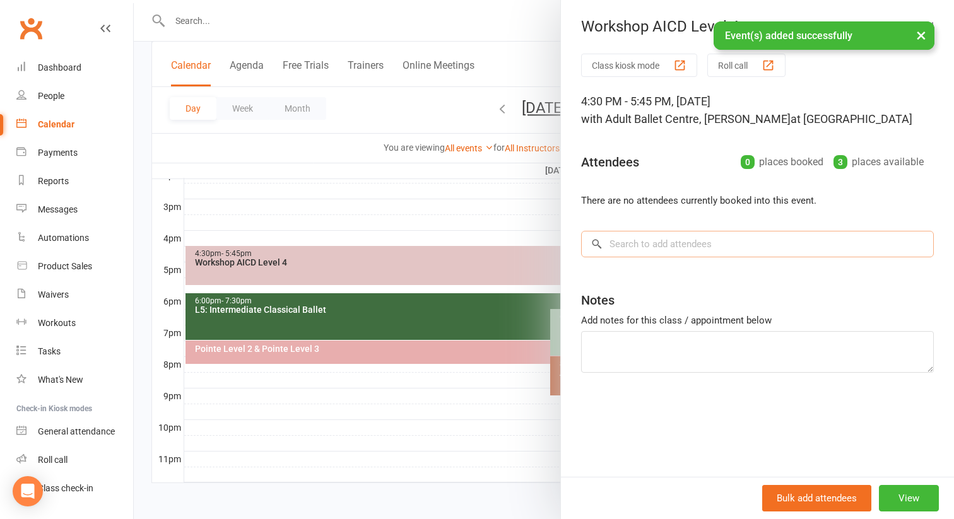
click at [625, 240] on input "search" at bounding box center [757, 244] width 353 height 26
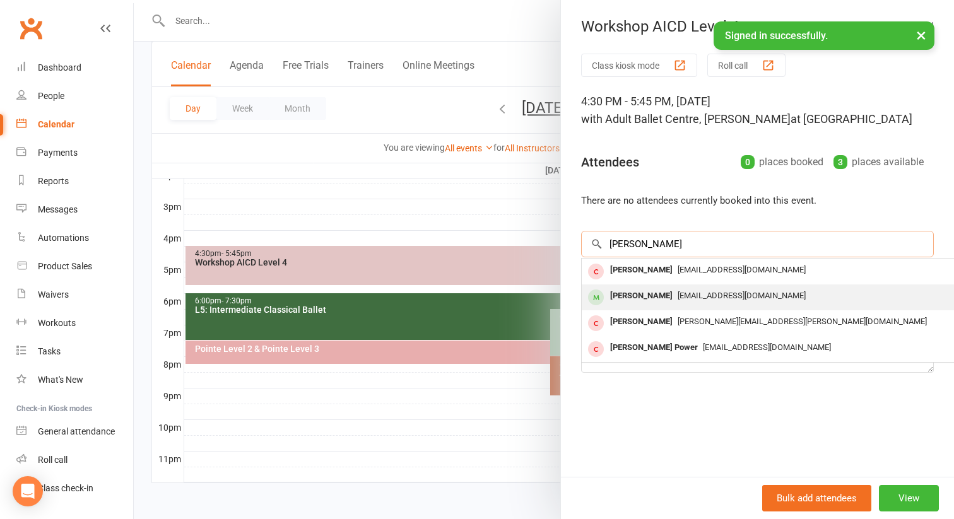
type input "[PERSON_NAME]"
click at [628, 295] on div "[PERSON_NAME]" at bounding box center [641, 296] width 73 height 18
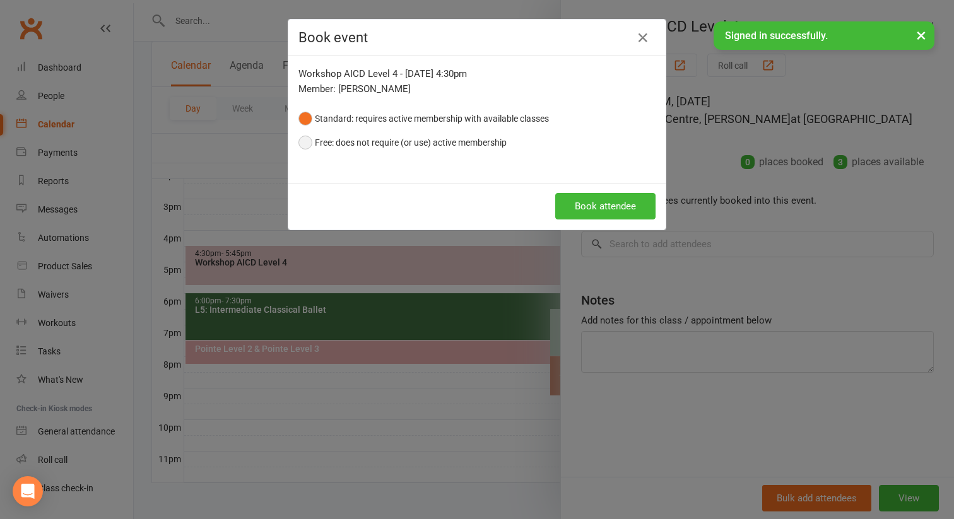
click at [317, 142] on button "Free: does not require (or use) active membership" at bounding box center [402, 143] width 208 height 24
click at [602, 211] on button "Book attendee" at bounding box center [605, 206] width 100 height 26
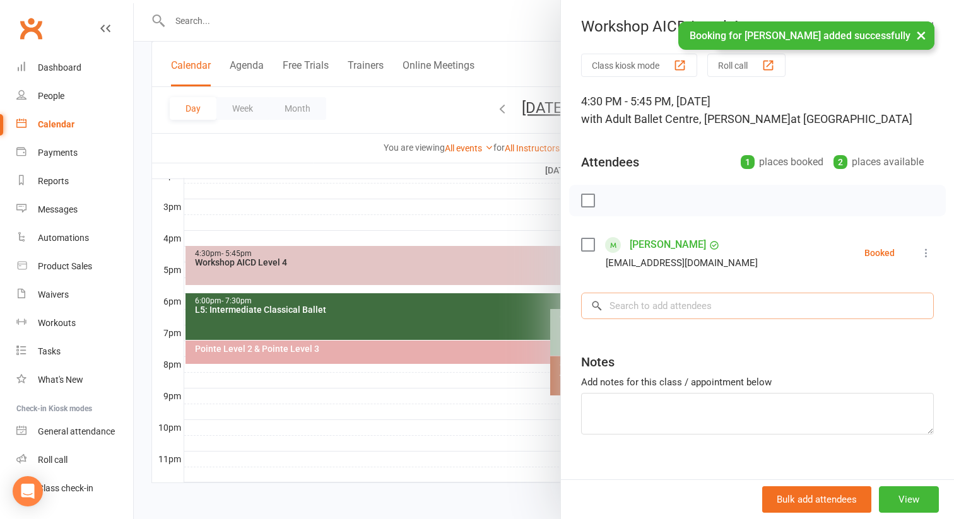
click at [616, 298] on input "search" at bounding box center [757, 306] width 353 height 26
type input "L"
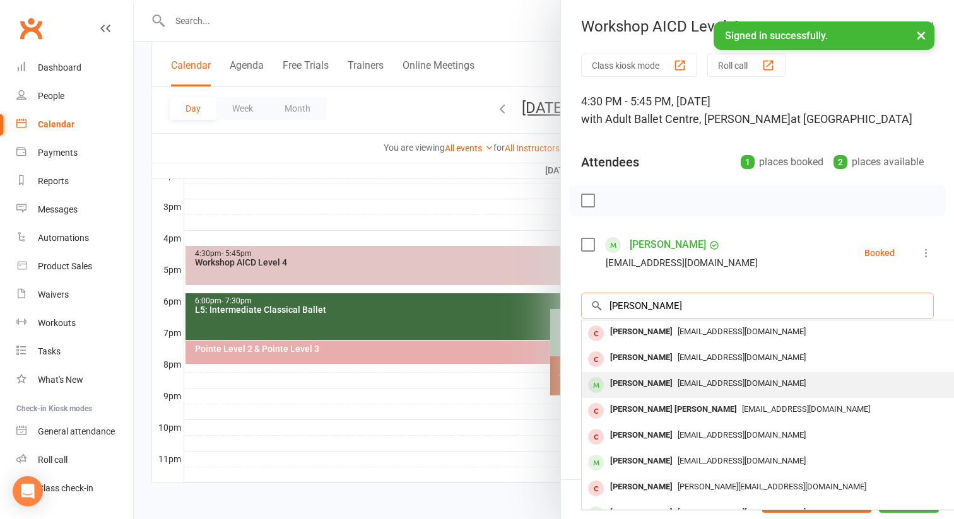
type input "[PERSON_NAME]"
click at [620, 385] on div "[PERSON_NAME]" at bounding box center [641, 384] width 73 height 18
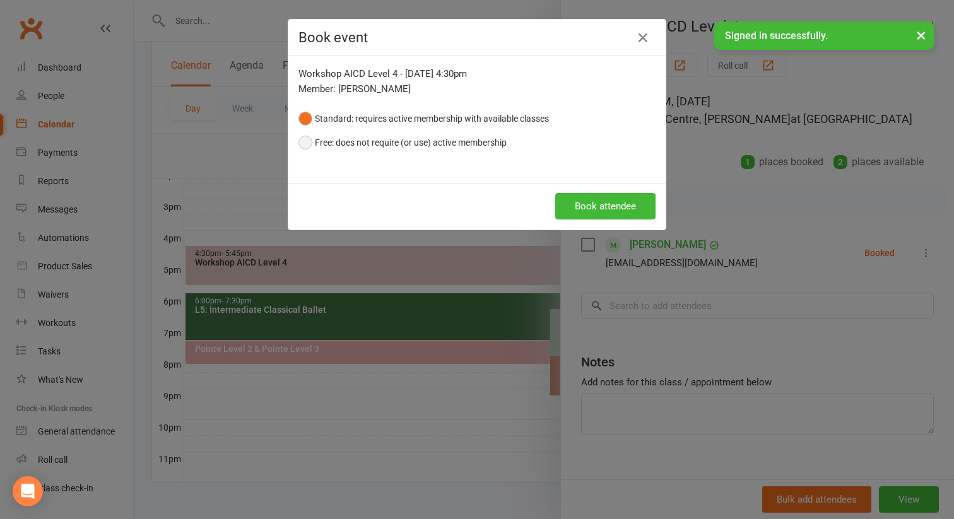
click at [360, 139] on button "Free: does not require (or use) active membership" at bounding box center [402, 143] width 208 height 24
click at [587, 208] on button "Book attendee" at bounding box center [605, 206] width 100 height 26
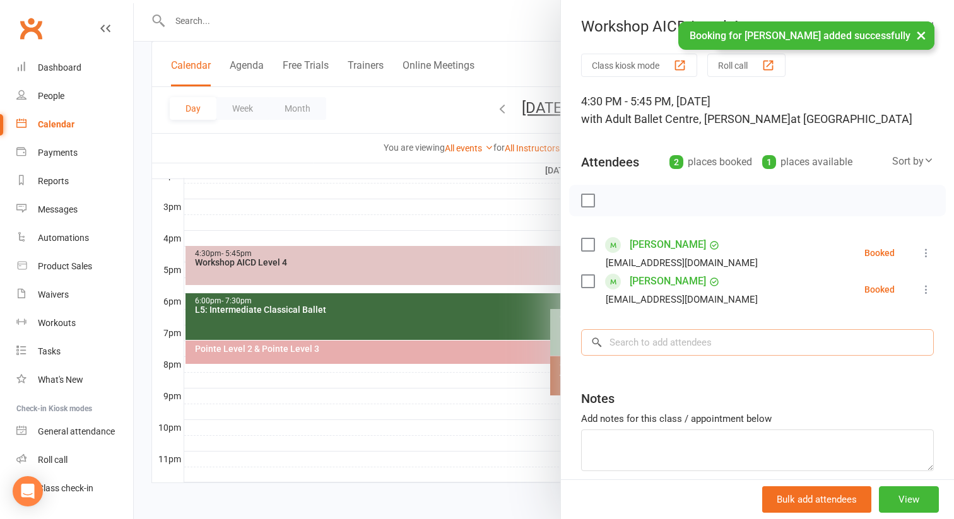
click at [616, 345] on input "search" at bounding box center [757, 342] width 353 height 26
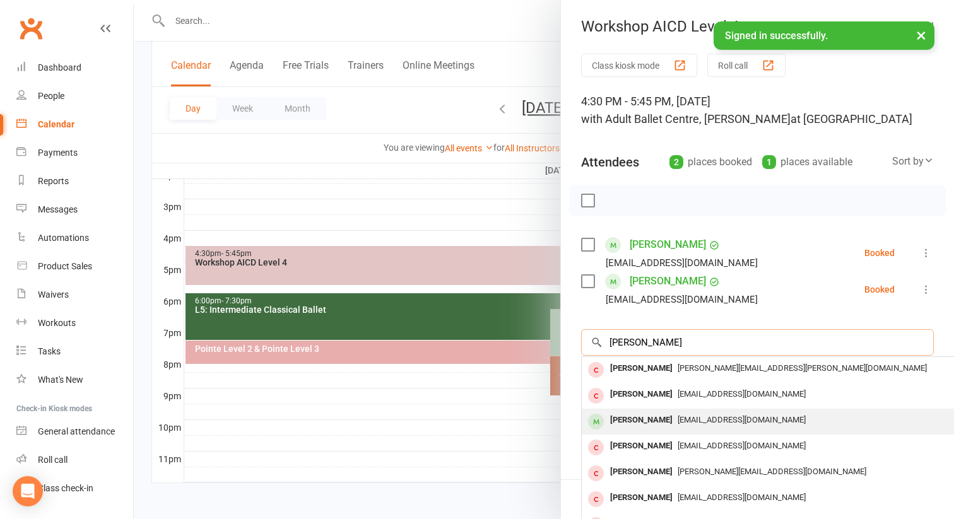
type input "[PERSON_NAME]"
click at [660, 413] on div "[PERSON_NAME]" at bounding box center [641, 420] width 73 height 18
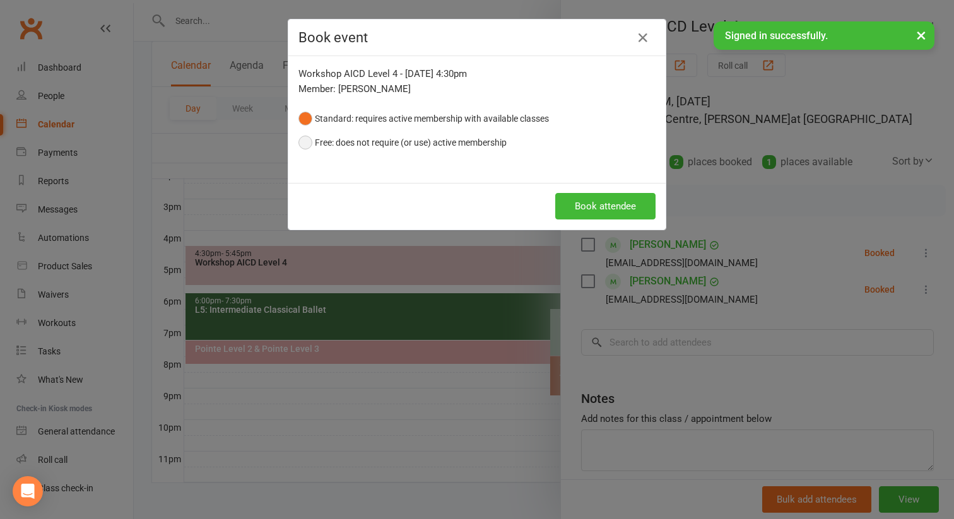
click at [307, 141] on button "Free: does not require (or use) active membership" at bounding box center [402, 143] width 208 height 24
click at [628, 208] on button "Book attendee" at bounding box center [605, 206] width 100 height 26
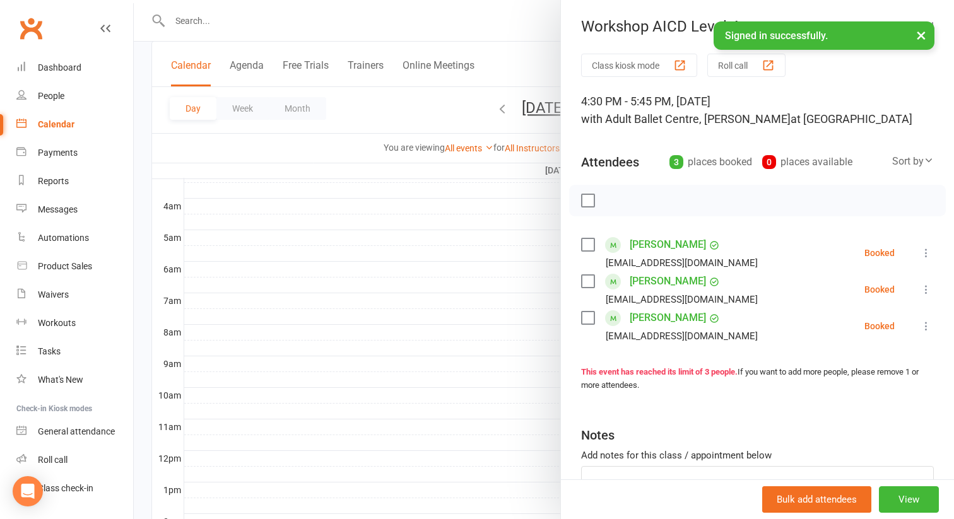
scroll to position [173, 0]
click at [465, 307] on div at bounding box center [544, 259] width 820 height 519
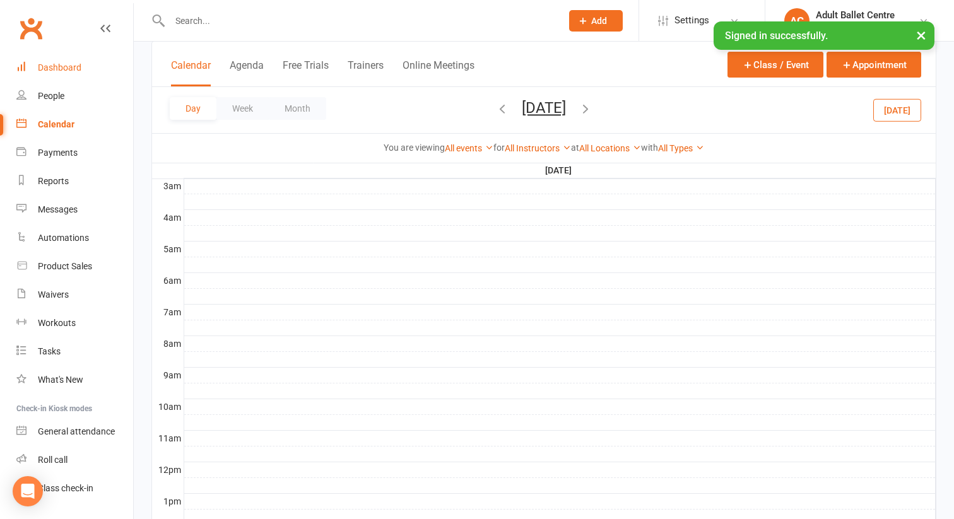
click at [61, 69] on div "Dashboard" at bounding box center [60, 67] width 44 height 10
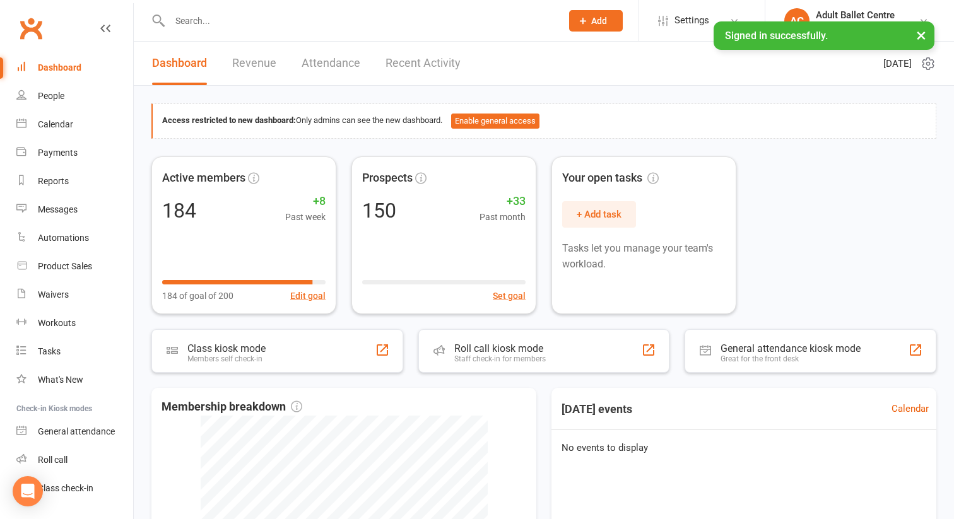
click at [413, 60] on link "Recent Activity" at bounding box center [422, 64] width 75 height 44
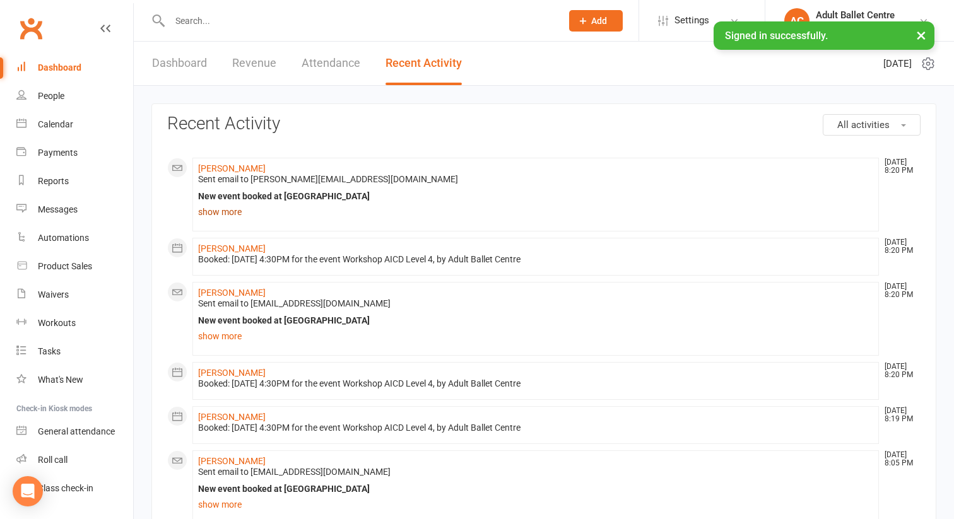
click at [234, 213] on link "show more" at bounding box center [535, 212] width 675 height 18
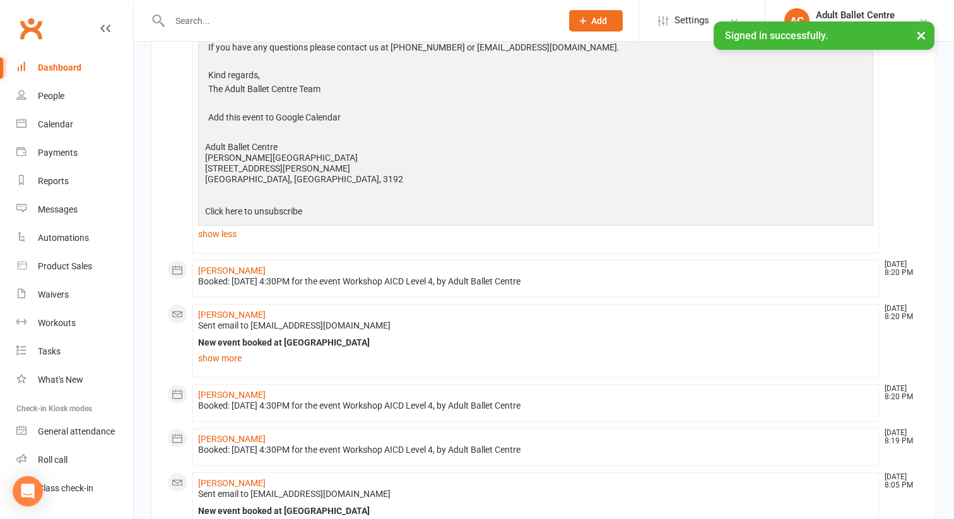
scroll to position [231, 0]
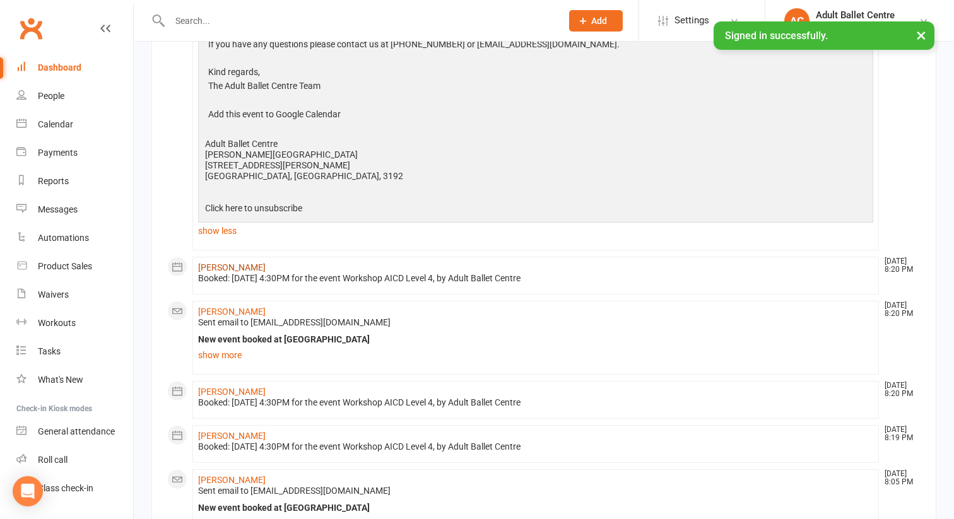
click at [229, 266] on link "[PERSON_NAME]" at bounding box center [231, 267] width 67 height 10
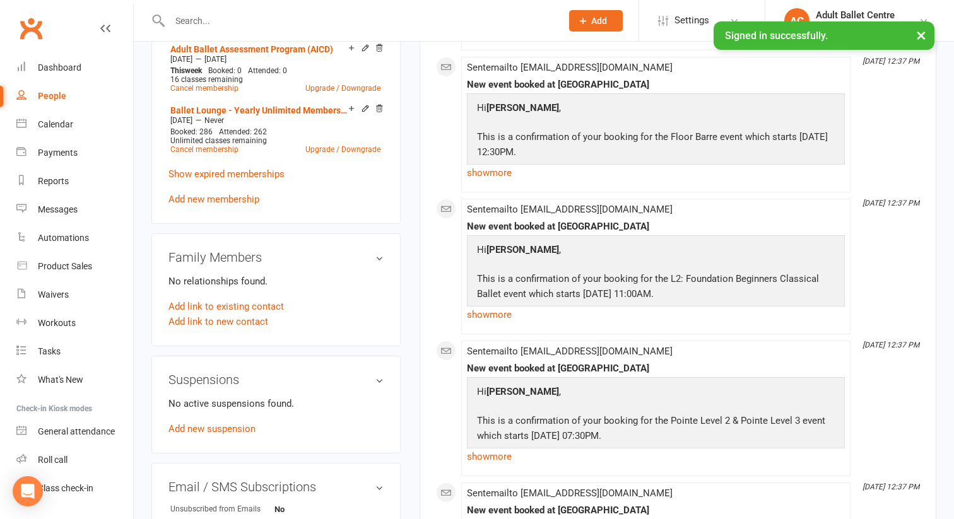
scroll to position [605, 0]
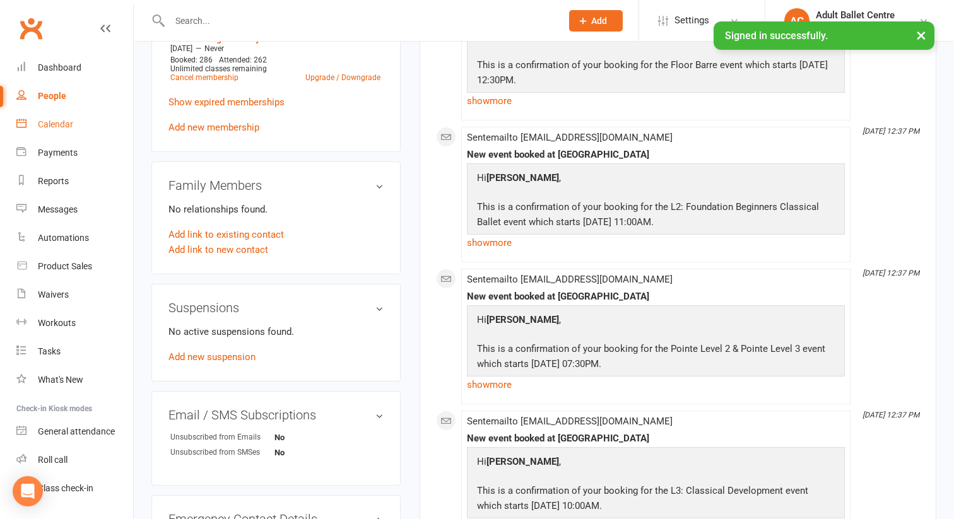
click at [56, 119] on div "Calendar" at bounding box center [55, 124] width 35 height 10
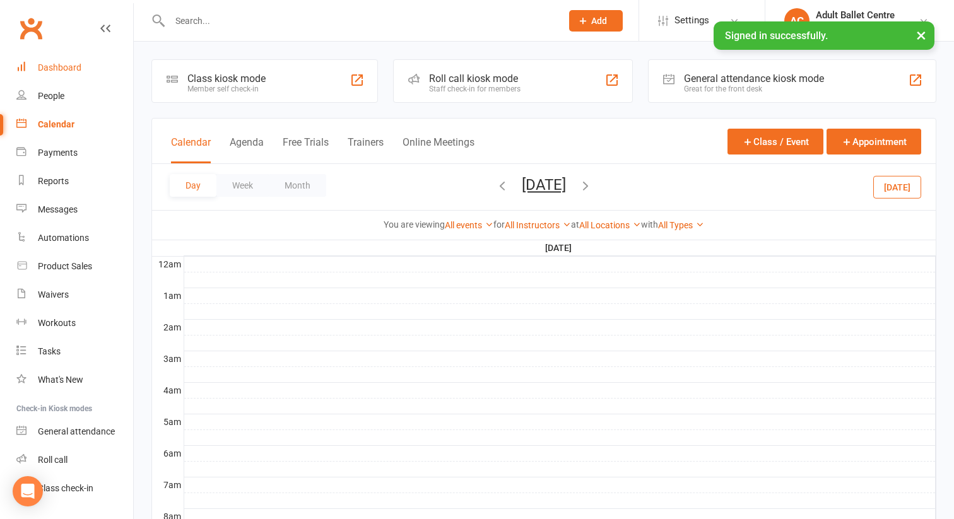
click at [52, 72] on div "Dashboard" at bounding box center [60, 67] width 44 height 10
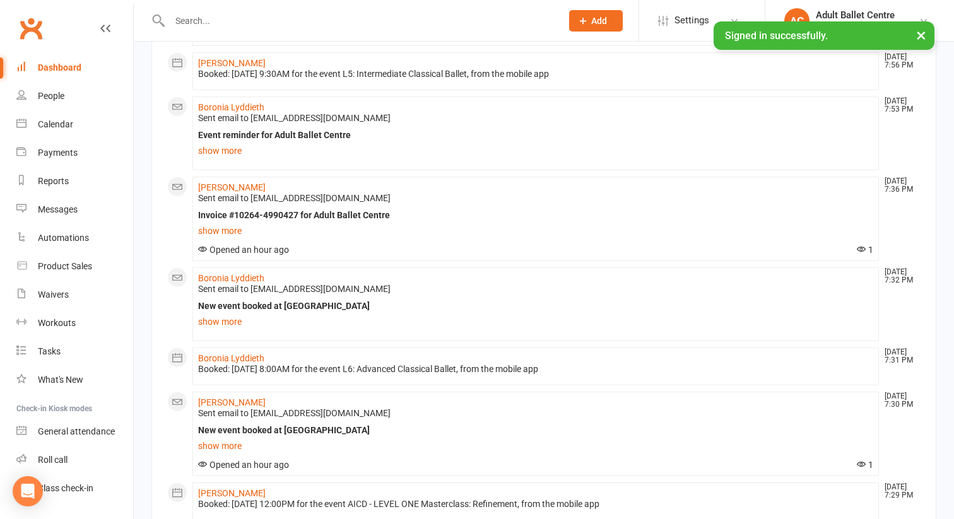
scroll to position [975, 0]
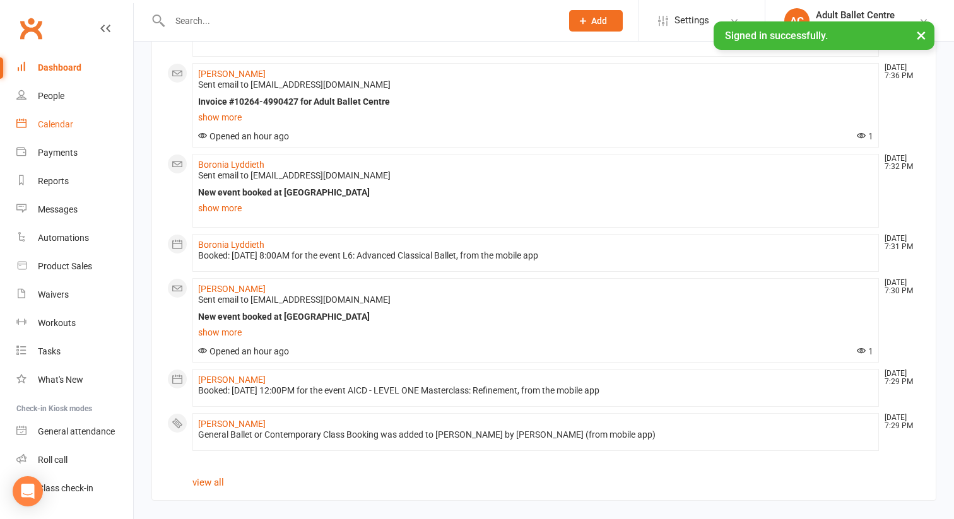
click at [57, 120] on div "Calendar" at bounding box center [55, 124] width 35 height 10
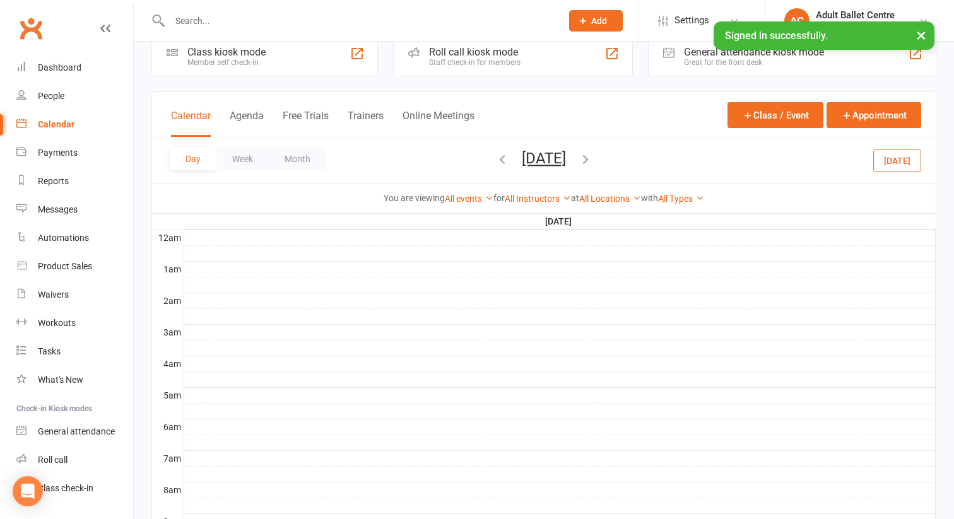
scroll to position [41, 0]
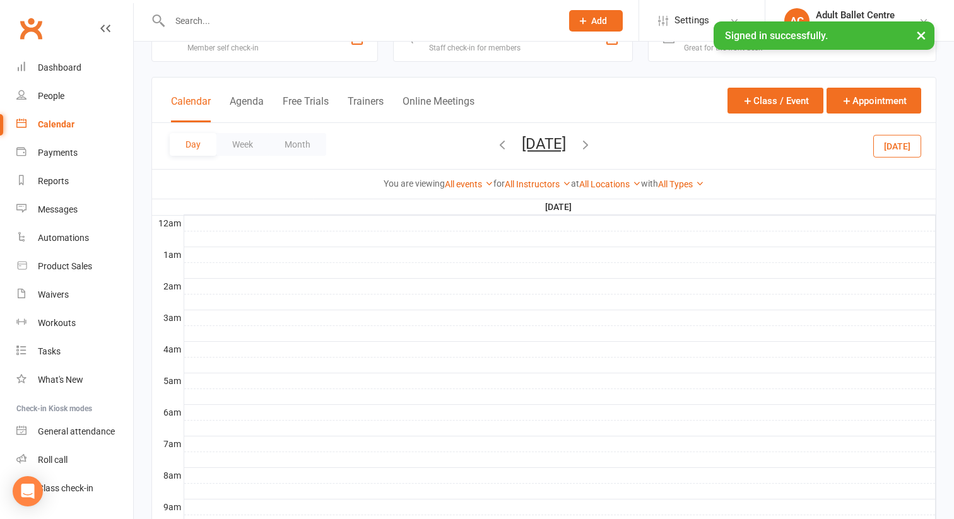
click at [495, 148] on icon "button" at bounding box center [502, 144] width 14 height 14
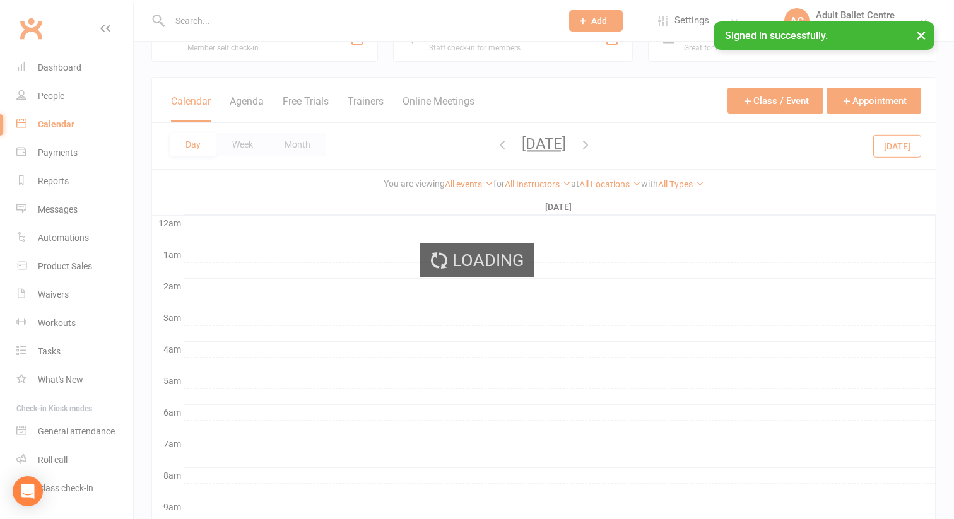
click at [447, 148] on div "Loading" at bounding box center [477, 259] width 954 height 519
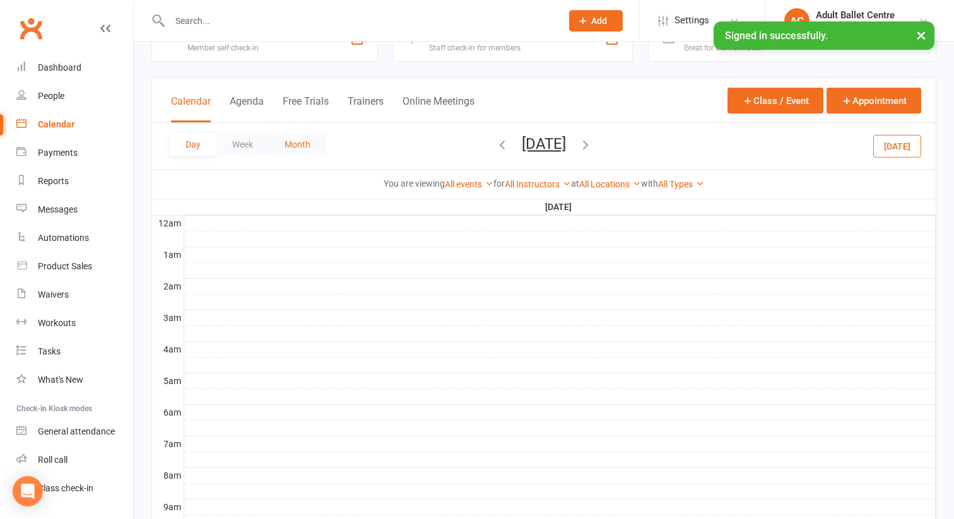
click at [298, 140] on button "Month" at bounding box center [297, 144] width 57 height 23
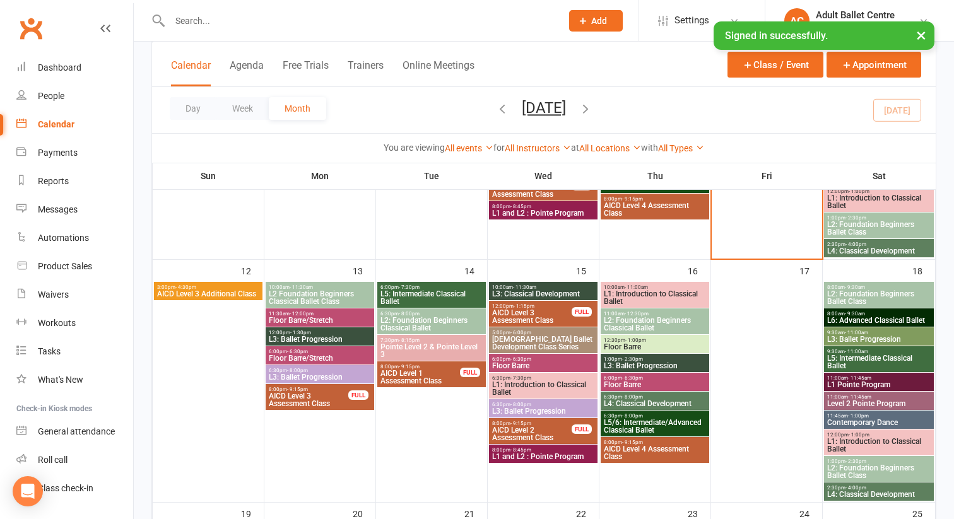
scroll to position [509, 0]
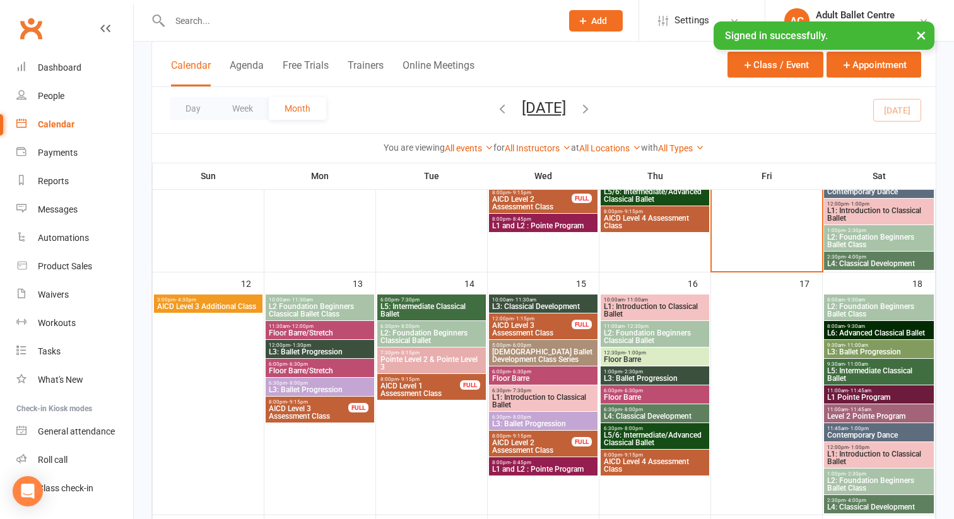
click at [425, 336] on span "L2: Foundation Beginners Classical Ballet" at bounding box center [431, 336] width 103 height 15
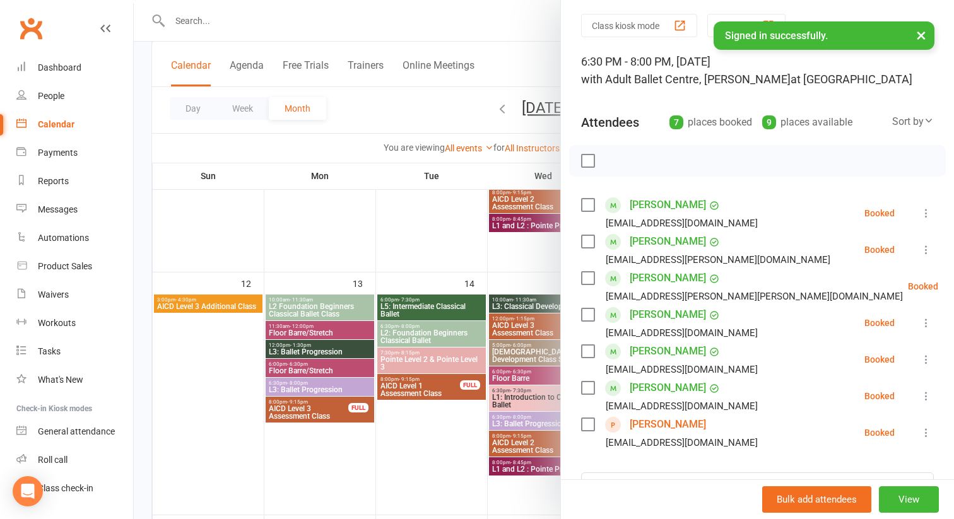
scroll to position [19, 0]
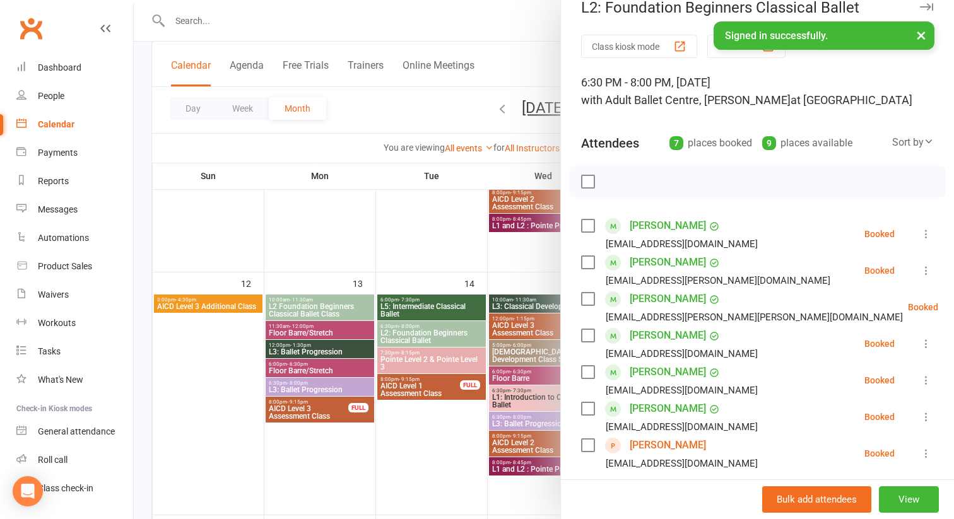
click at [300, 385] on div at bounding box center [544, 259] width 820 height 519
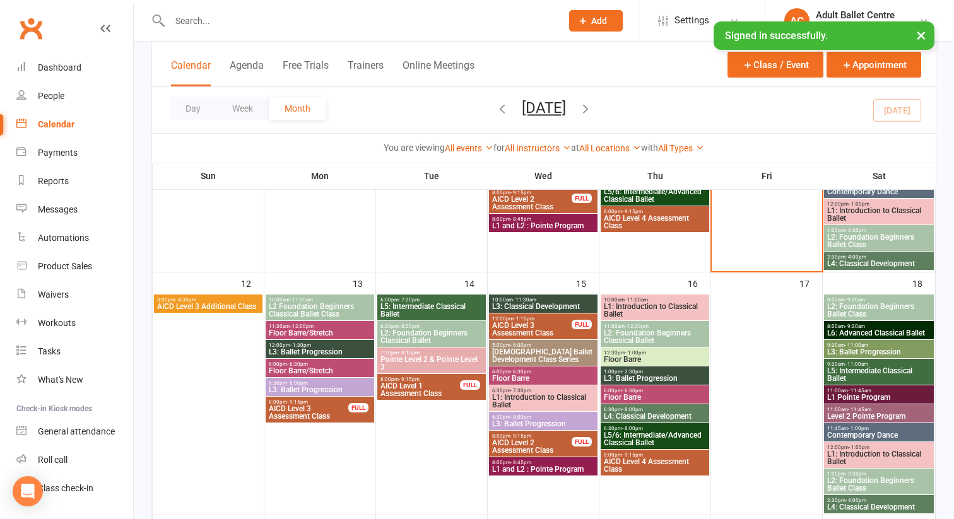
click at [300, 386] on span "L3: Ballet Progression" at bounding box center [319, 390] width 103 height 8
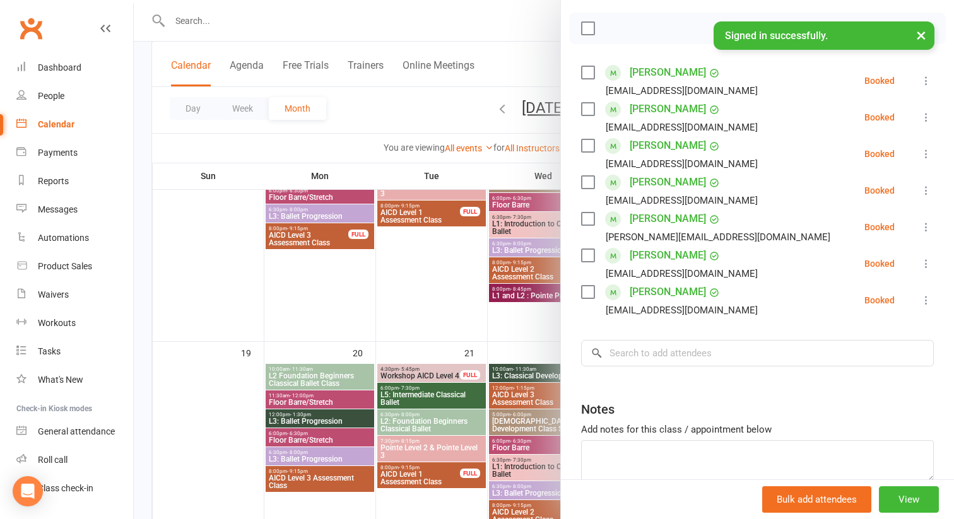
scroll to position [694, 0]
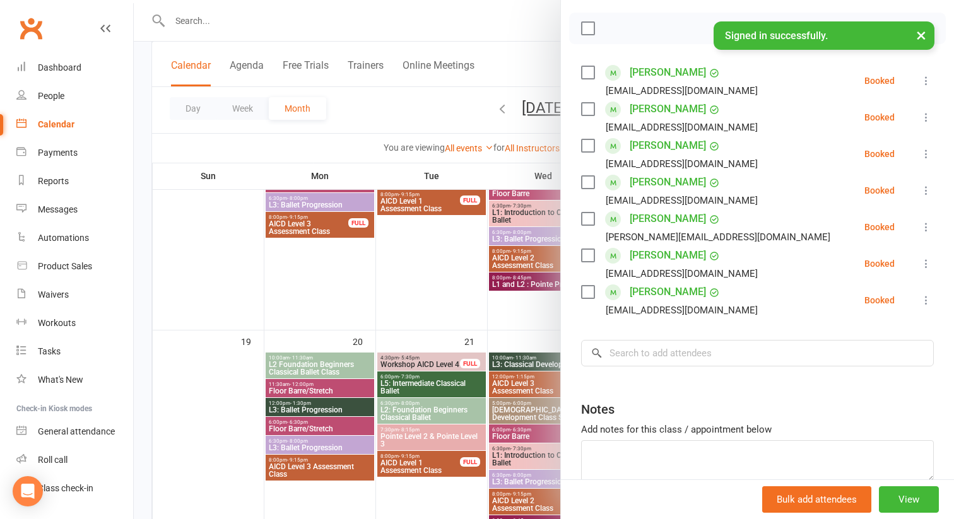
click at [431, 409] on div at bounding box center [544, 259] width 820 height 519
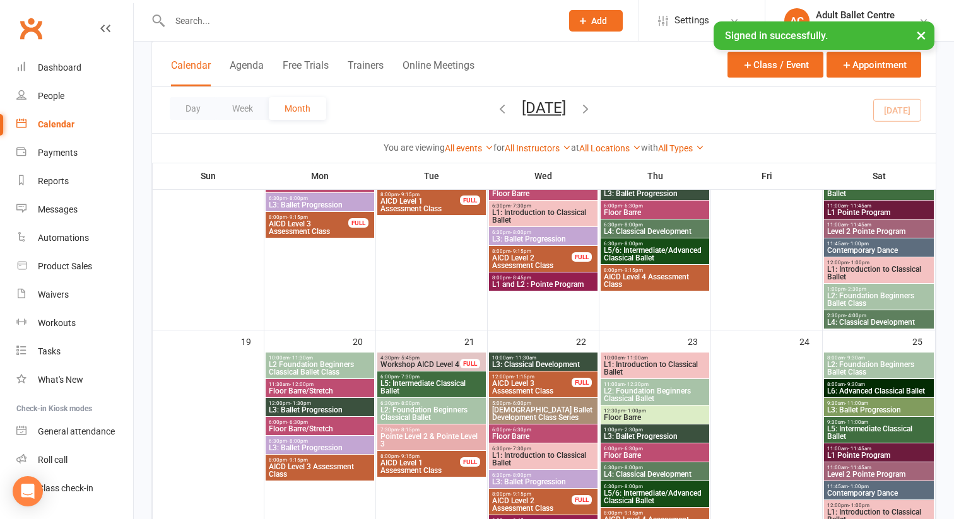
click at [431, 409] on span "L2: Foundation Beginners Classical Ballet" at bounding box center [431, 413] width 103 height 15
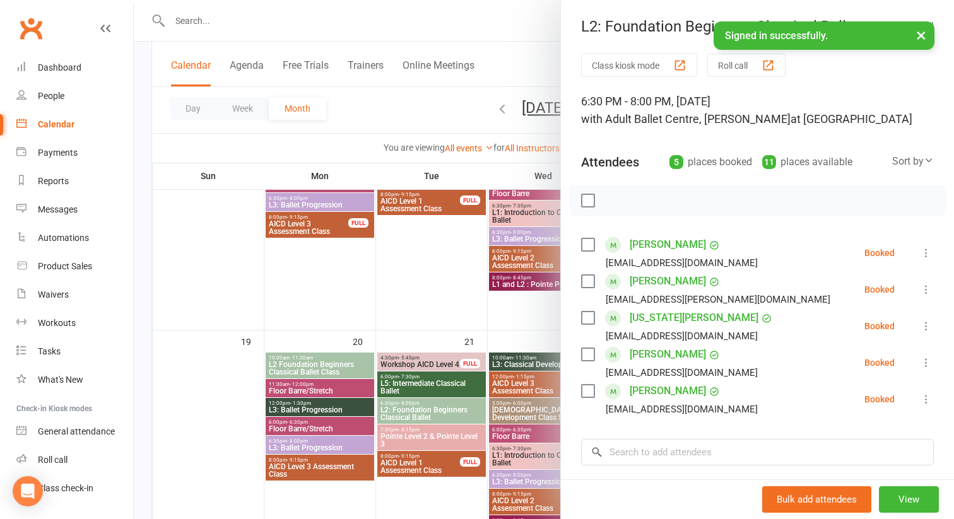
click at [317, 447] on div at bounding box center [544, 259] width 820 height 519
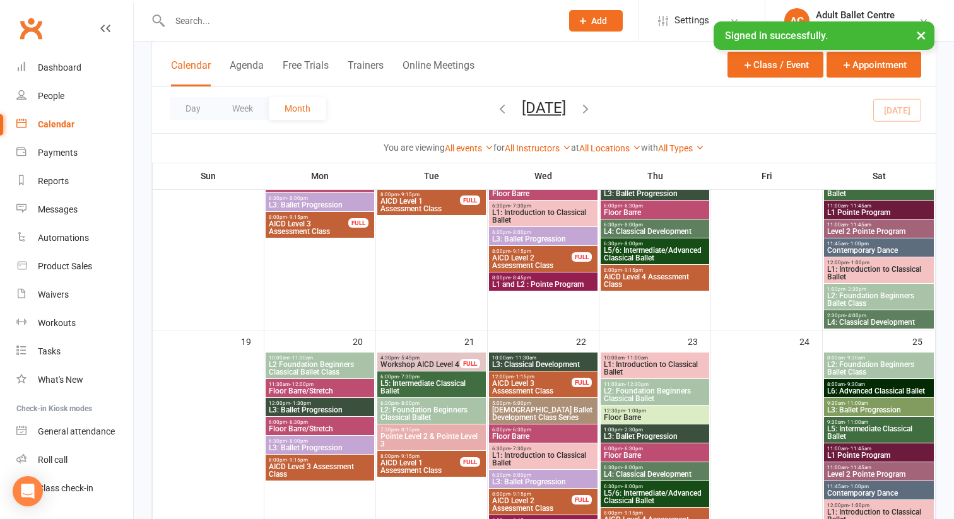
click at [317, 447] on span "L3: Ballet Progression" at bounding box center [319, 448] width 103 height 8
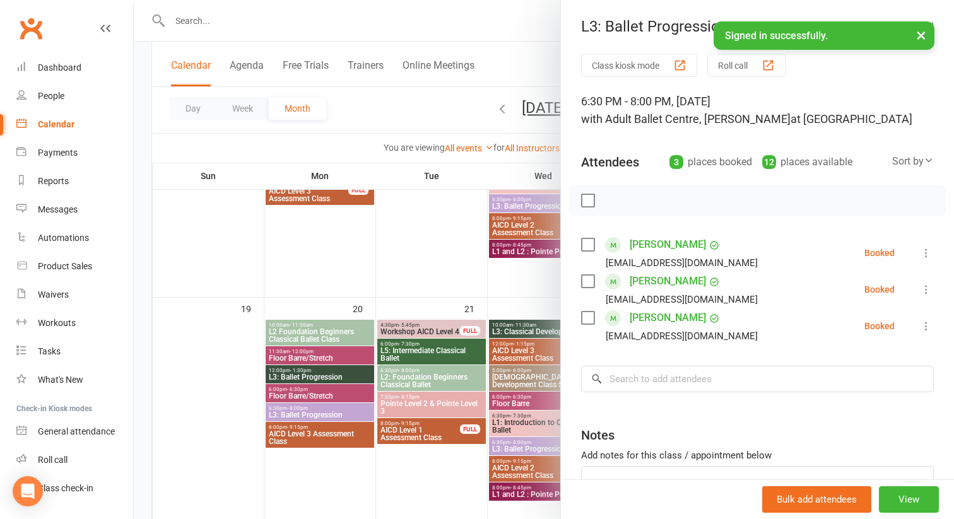
scroll to position [730, 0]
